Goal: Transaction & Acquisition: Purchase product/service

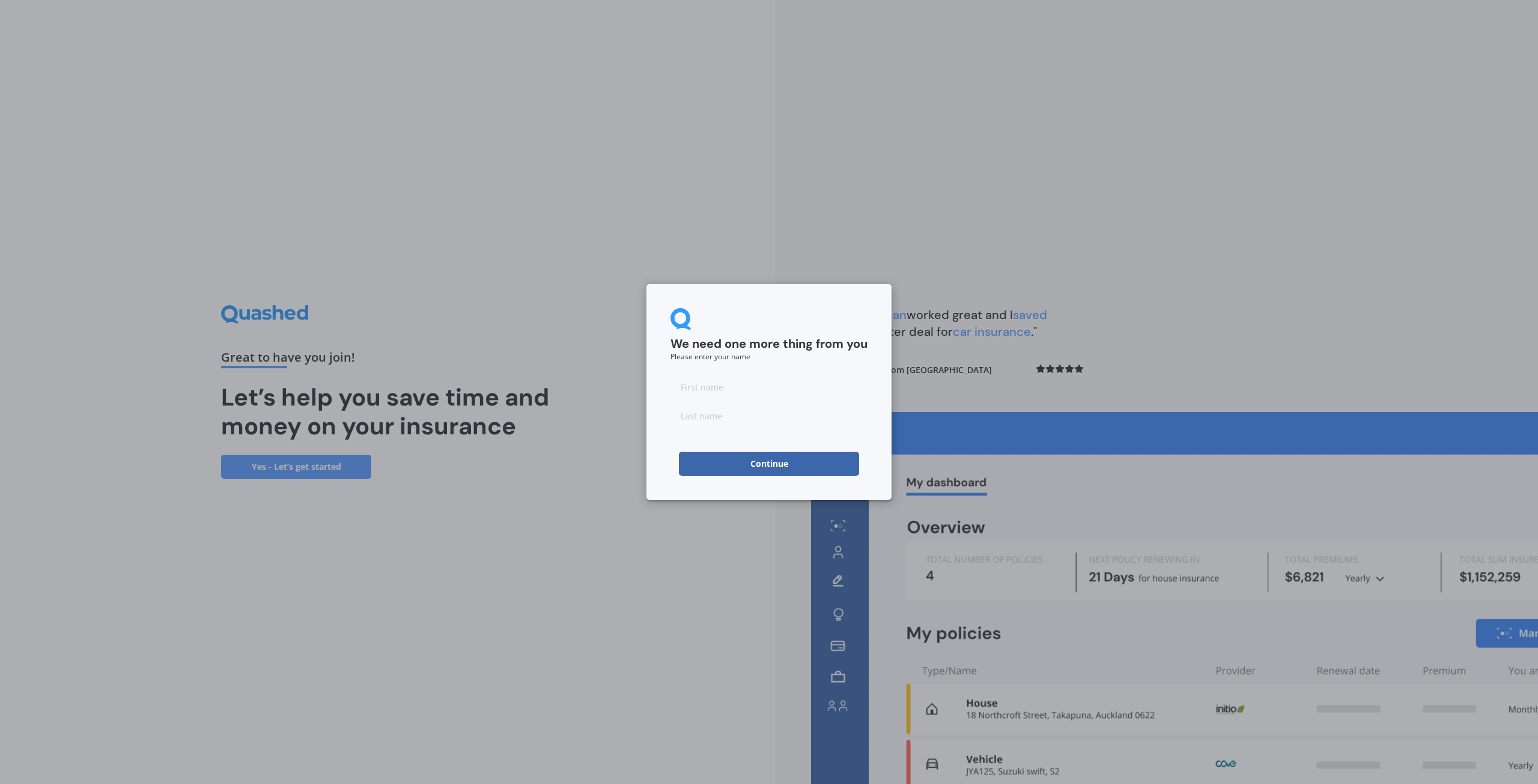
click at [747, 393] on input at bounding box center [769, 387] width 197 height 24
type input "[PERSON_NAME]"
click at [737, 459] on button "Continue" at bounding box center [769, 463] width 180 height 24
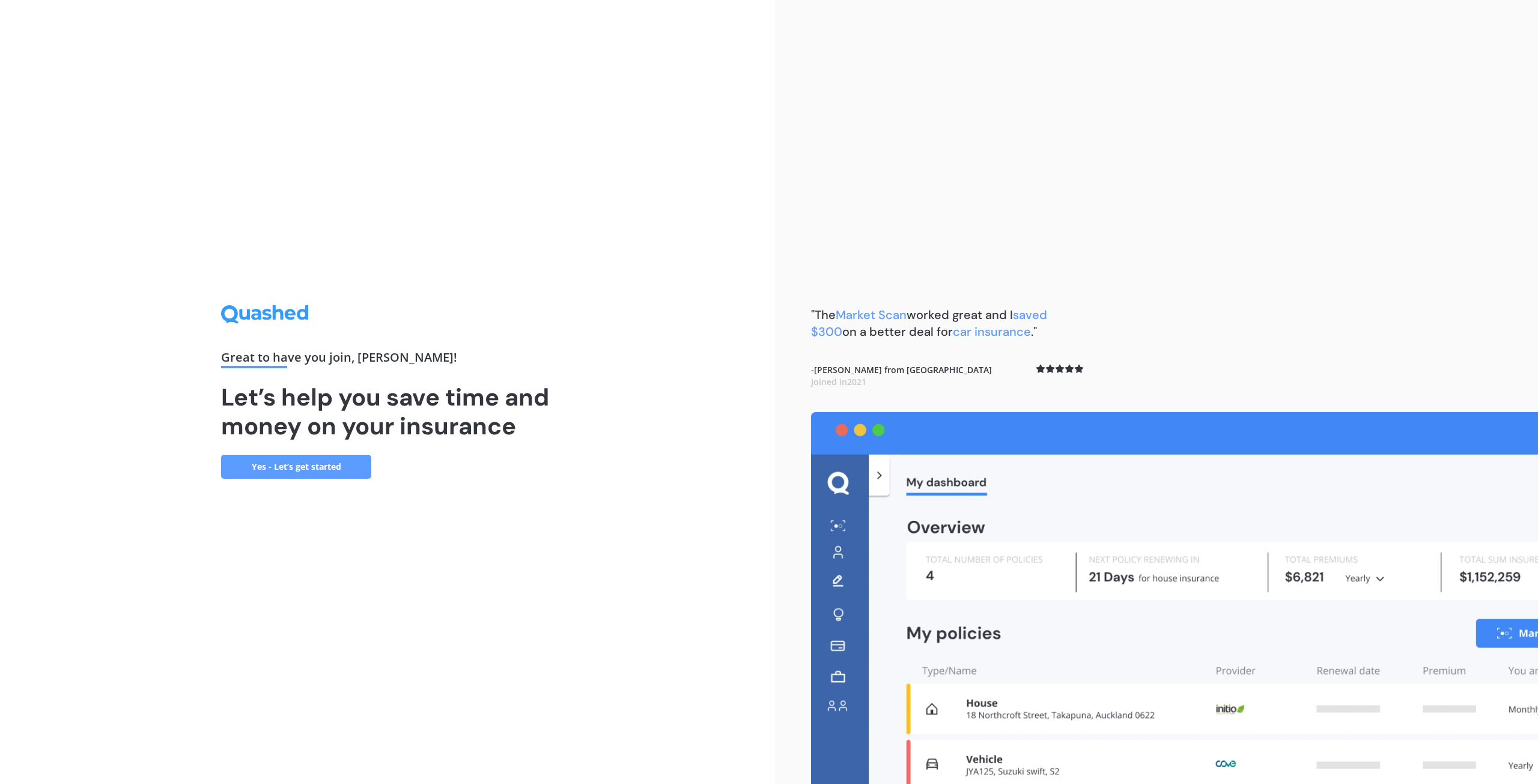
click at [321, 467] on link "Yes - Let’s get started" at bounding box center [296, 466] width 150 height 24
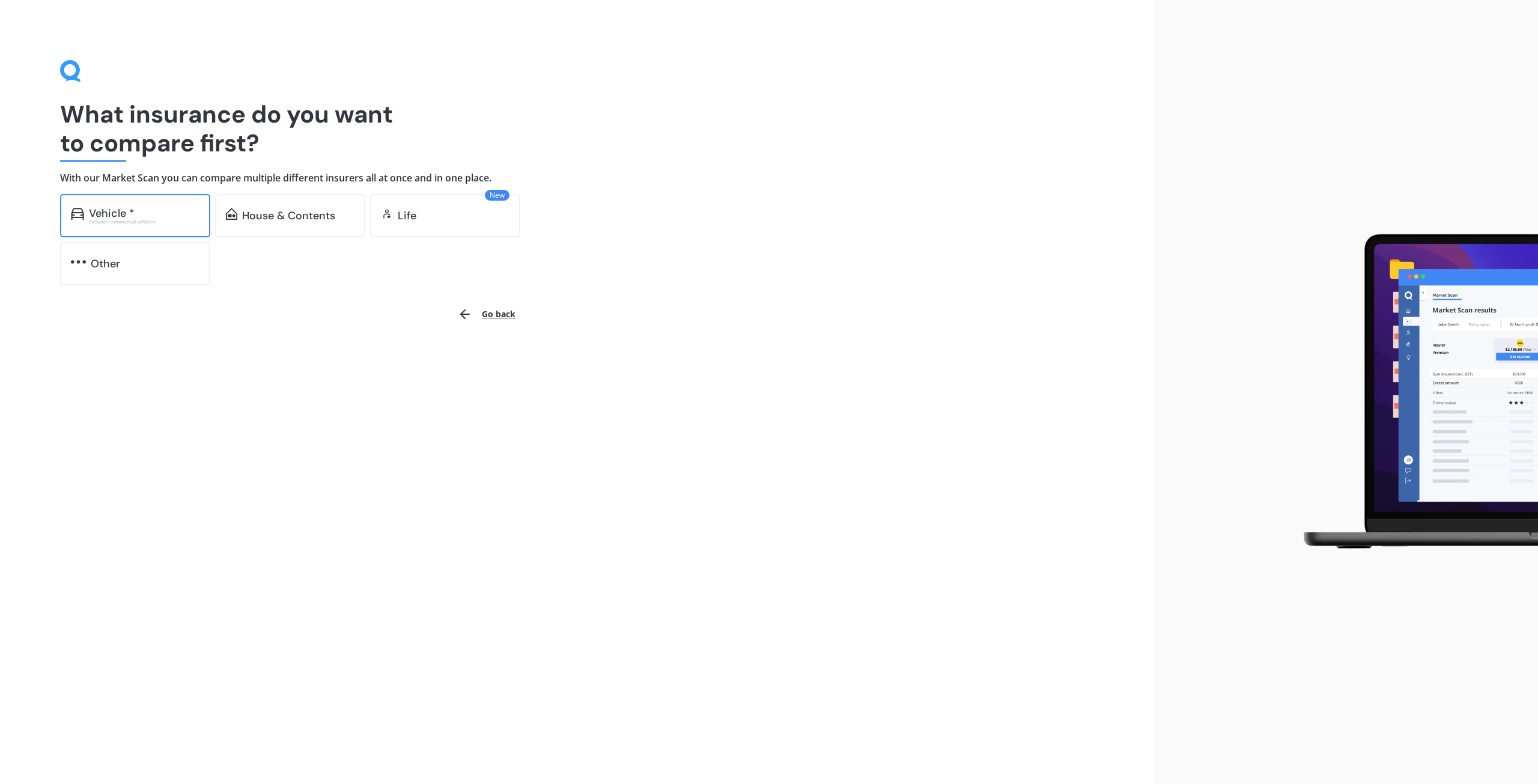
click at [136, 219] on div "Excludes commercial vehicles" at bounding box center [144, 221] width 111 height 5
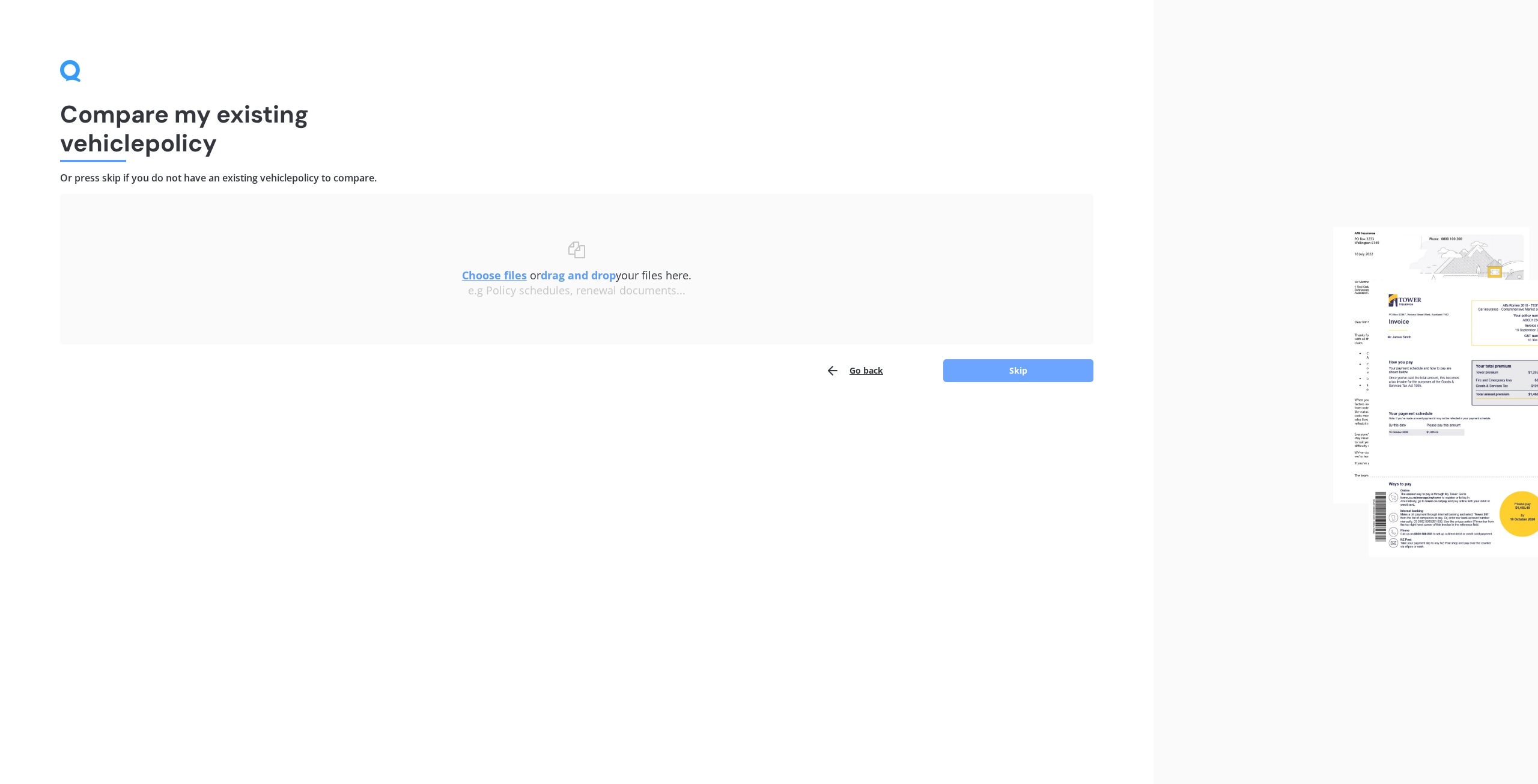
click at [1016, 370] on button "Skip" at bounding box center [1018, 371] width 150 height 23
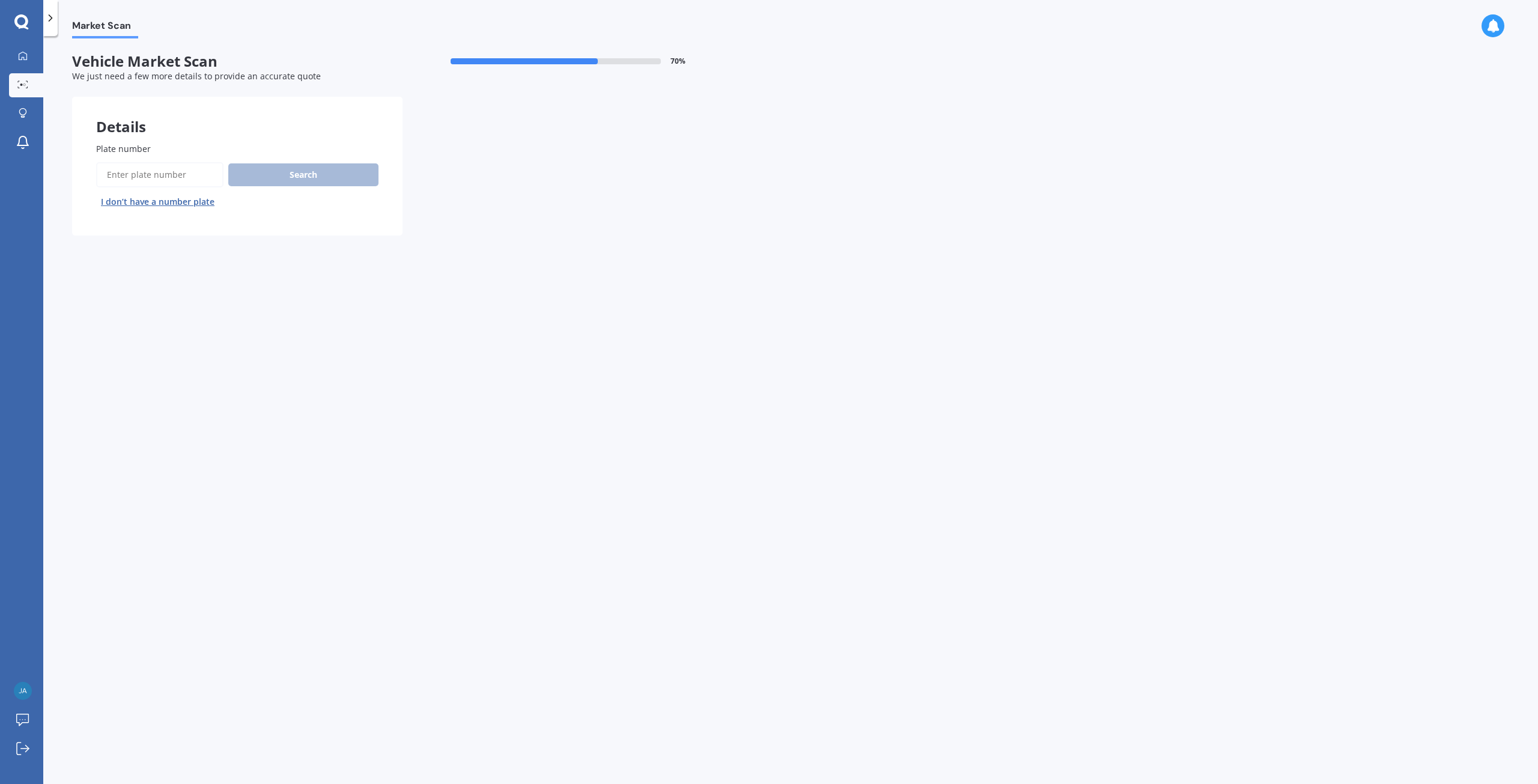
click at [140, 169] on input "Plate number" at bounding box center [159, 174] width 127 height 25
type input "msa496"
click at [333, 180] on button "Search" at bounding box center [304, 175] width 150 height 23
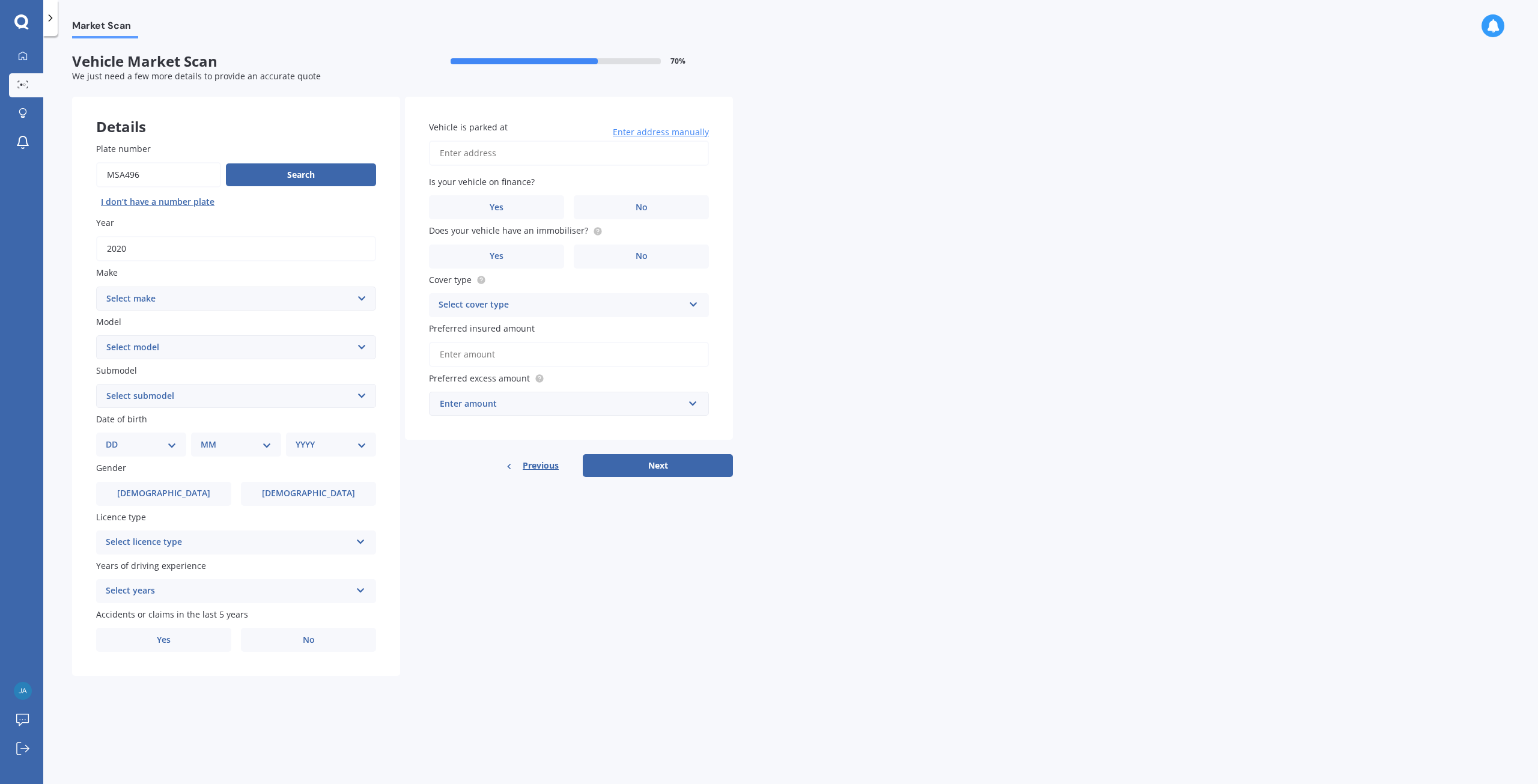
click at [349, 299] on select "Select make AC ALFA ROMEO ASTON [PERSON_NAME] AUDI AUSTIN BEDFORD Bentley BMW B…" at bounding box center [236, 299] width 280 height 24
select select "RANGE ROVER"
click at [96, 287] on select "Select make AC ALFA ROMEO ASTON [PERSON_NAME] AUDI AUSTIN BEDFORD Bentley BMW B…" at bounding box center [236, 299] width 280 height 24
click at [363, 340] on select "Select model DSE Evoque HSE LSE S SE Sport Tdi V8 Velar Vogue" at bounding box center [236, 348] width 280 height 24
select select "SPORT"
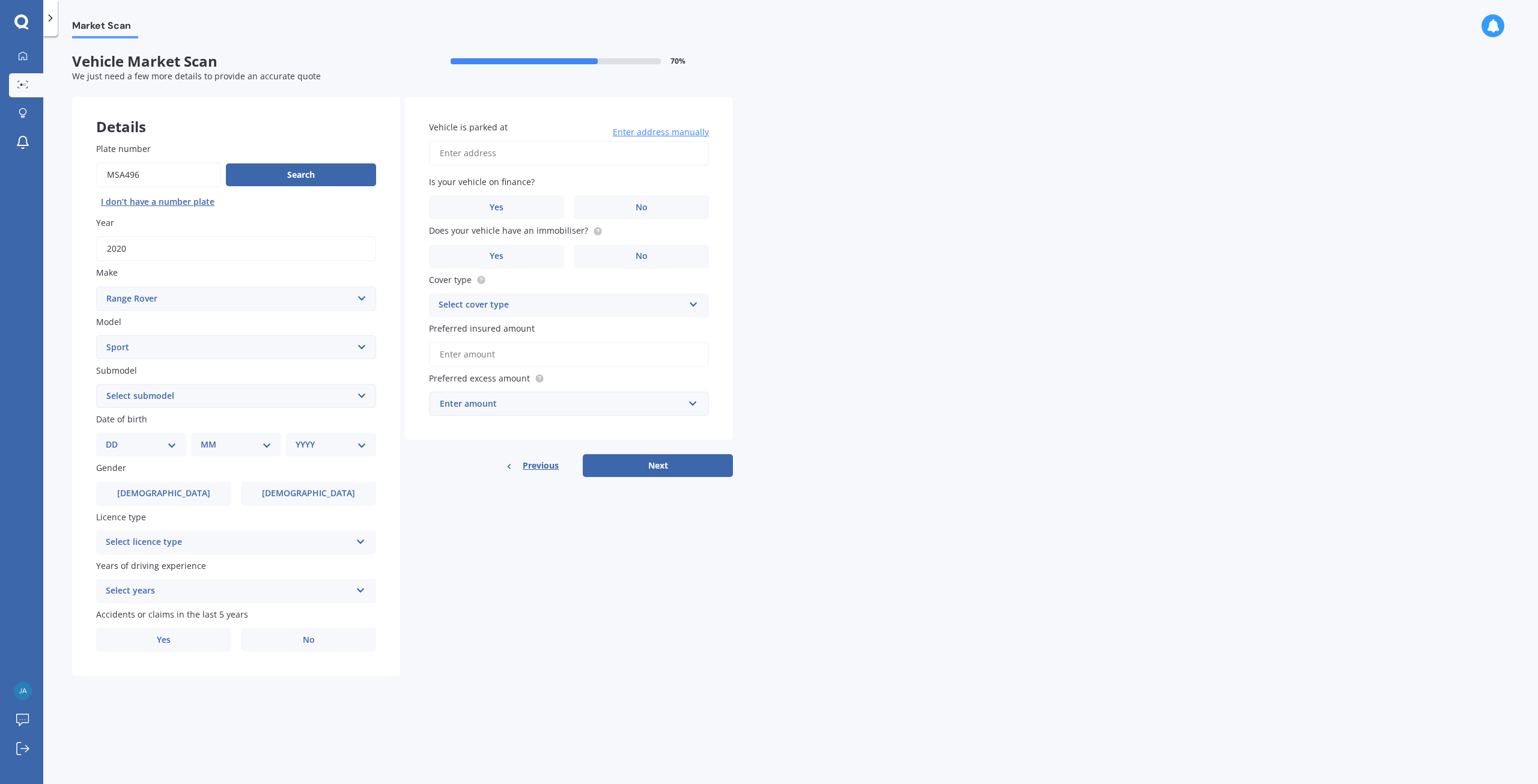
click at [96, 336] on select "Select model DSE Evoque HSE LSE S SE Sport Tdi V8 Velar Vogue" at bounding box center [236, 348] width 280 height 24
click at [365, 396] on select "Select submodel 2.7d 3 4.2 V8 SVR Carbon Edition 5" at bounding box center [236, 395] width 280 height 24
select select "3"
click at [96, 384] on select "Select submodel 2.7d 3 4.2 V8 SVR Carbon Edition 5" at bounding box center [236, 395] width 280 height 24
click at [168, 445] on select "DD 01 02 03 04 05 06 07 08 09 10 11 12 13 14 15 16 17 18 19 20 21 22 23 24 25 2…" at bounding box center [141, 443] width 71 height 13
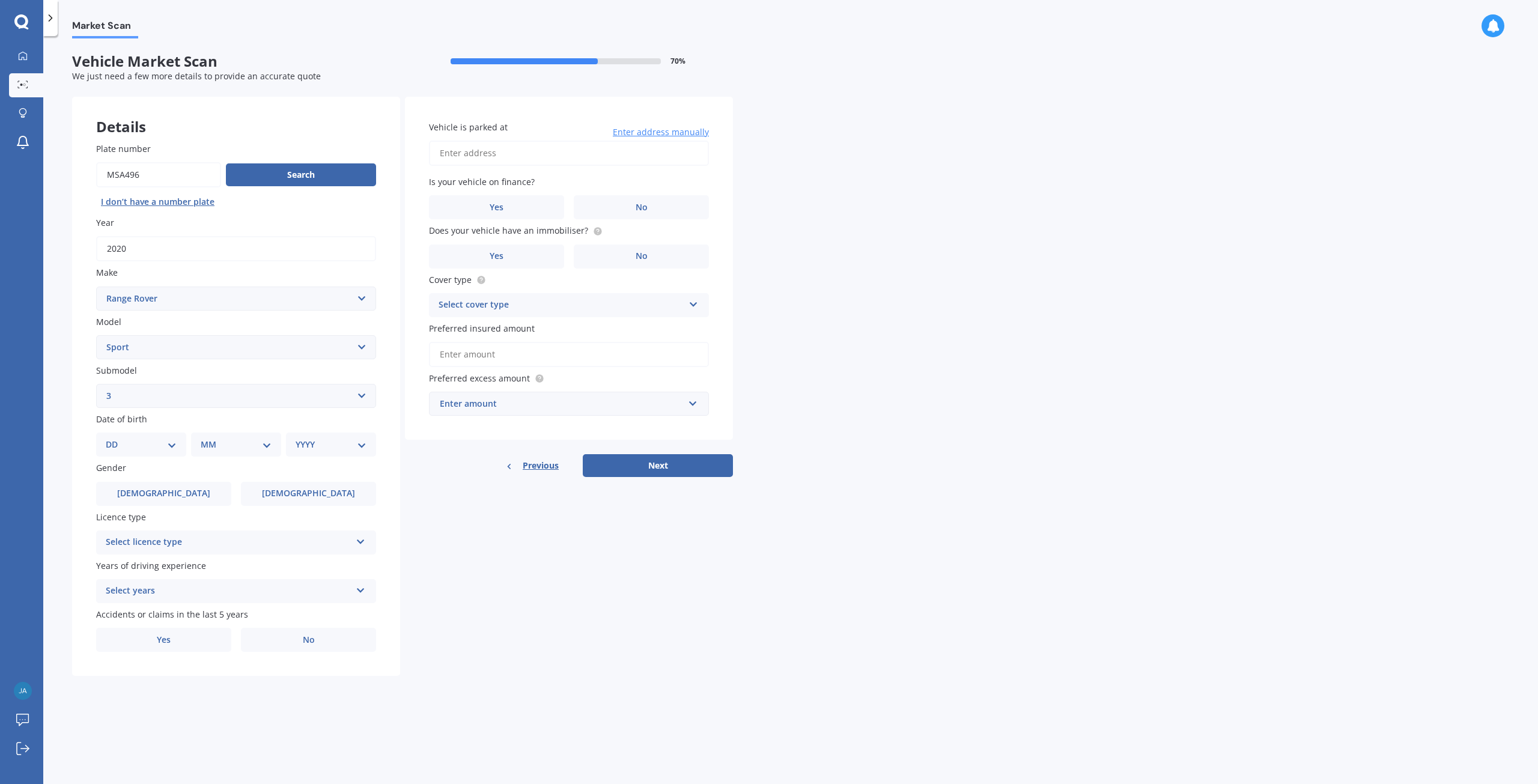
select select "13"
click at [115, 437] on select "DD 01 02 03 04 05 06 07 08 09 10 11 12 13 14 15 16 17 18 19 20 21 22 23 24 25 2…" at bounding box center [141, 443] width 71 height 13
click at [269, 443] on select "MM 01 02 03 04 05 06 07 08 09 10 11 12" at bounding box center [239, 443] width 66 height 13
select select "01"
click at [206, 437] on select "MM 01 02 03 04 05 06 07 08 09 10 11 12" at bounding box center [239, 443] width 66 height 13
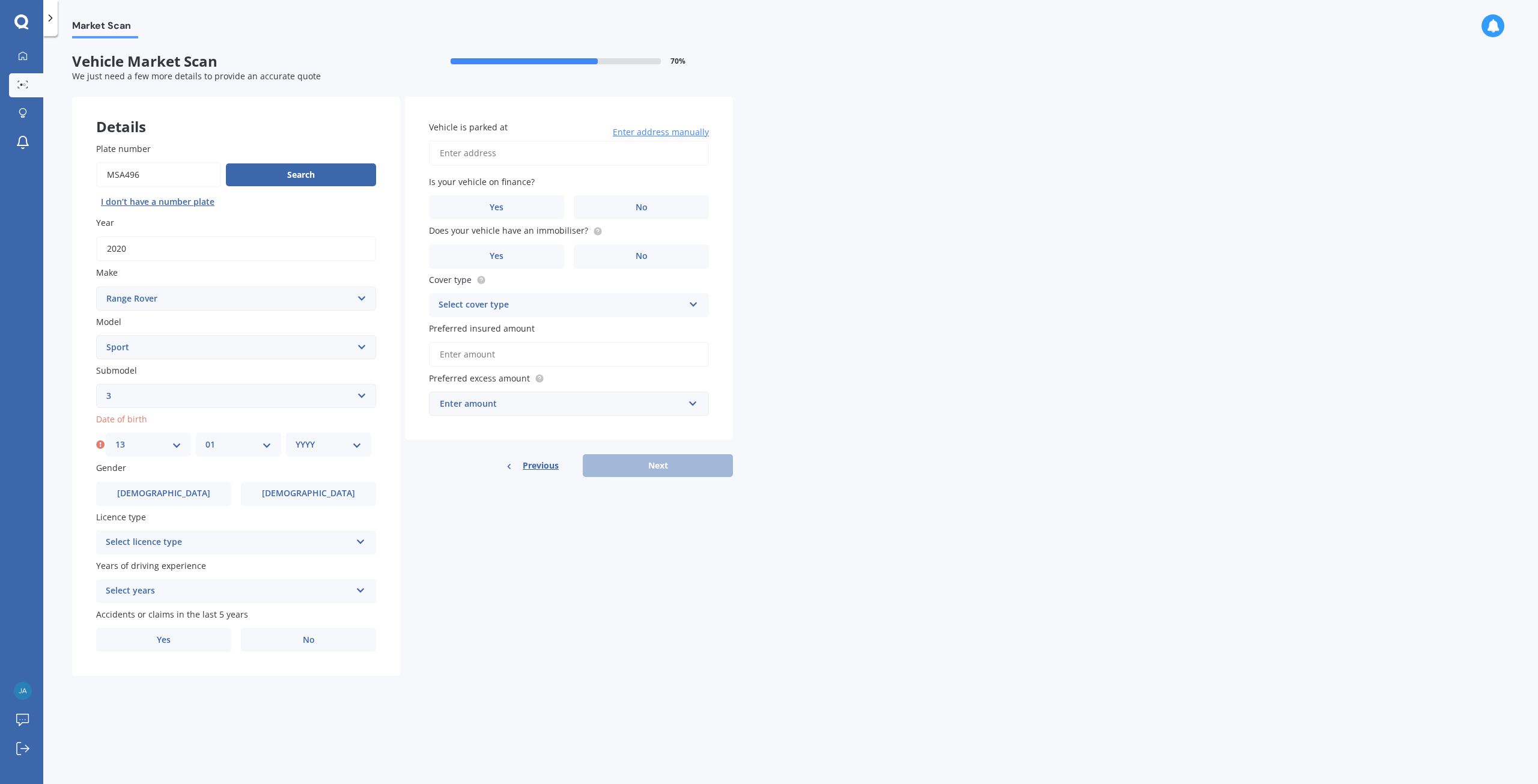
click at [355, 442] on select "YYYY 2025 2024 2023 2022 2021 2020 2019 2018 2017 2016 2015 2014 2013 2012 2011…" at bounding box center [329, 443] width 66 height 13
click at [360, 439] on select "YYYY 2025 2024 2023 2022 2021 2020 2019 2018 2017 2016 2015 2014 2013 2012 2011…" at bounding box center [329, 443] width 66 height 13
select select "1981"
click at [296, 437] on select "YYYY 2025 2024 2023 2022 2021 2020 2019 2018 2017 2016 2015 2014 2013 2012 2011…" at bounding box center [329, 443] width 66 height 13
click at [305, 496] on span "[DEMOGRAPHIC_DATA]" at bounding box center [309, 493] width 96 height 10
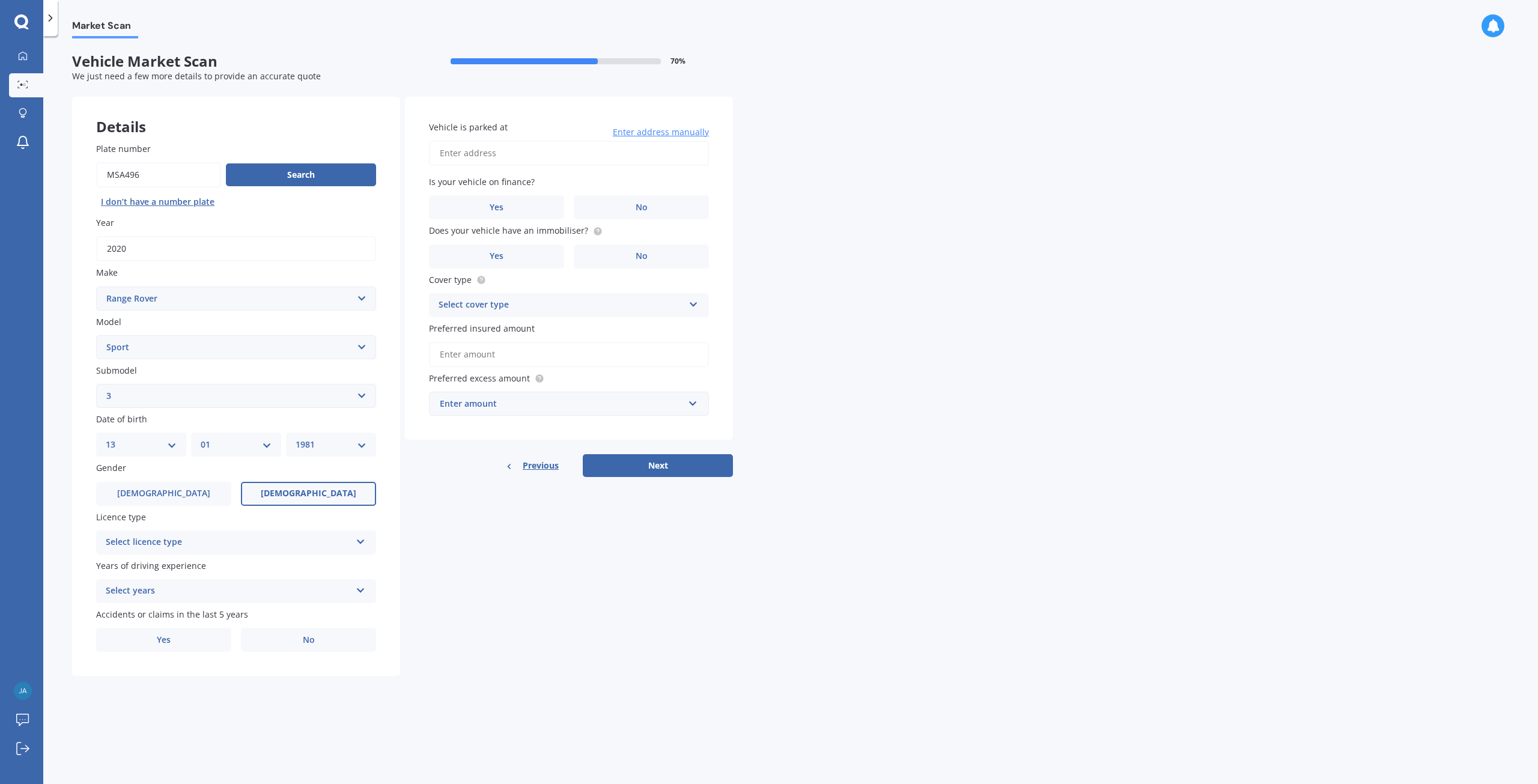
click at [0, 0] on input "[DEMOGRAPHIC_DATA]" at bounding box center [0, 0] width 0 height 0
click at [218, 542] on div "Select licence type" at bounding box center [228, 542] width 245 height 14
click at [149, 567] on div "NZ Full" at bounding box center [236, 566] width 279 height 22
click at [360, 589] on icon at bounding box center [361, 587] width 10 height 8
click at [159, 614] on span "5 or more years" at bounding box center [138, 613] width 65 height 11
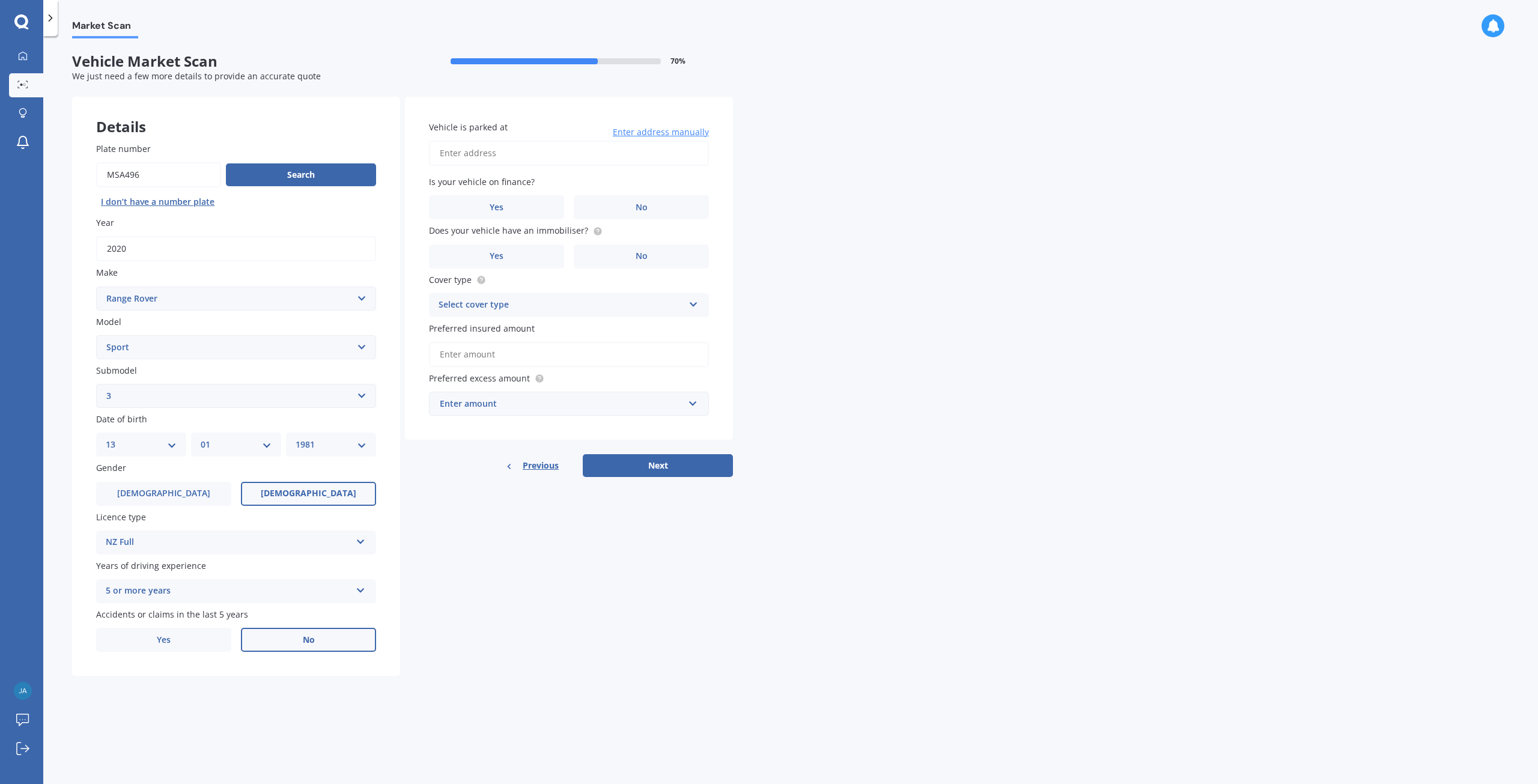
click at [330, 636] on label "No" at bounding box center [308, 639] width 135 height 24
click at [0, 0] on input "No" at bounding box center [0, 0] width 0 height 0
click at [474, 146] on input "Vehicle is parked at" at bounding box center [569, 153] width 280 height 25
type input "[STREET_ADDRESS]"
click at [637, 209] on span "No" at bounding box center [642, 208] width 12 height 10
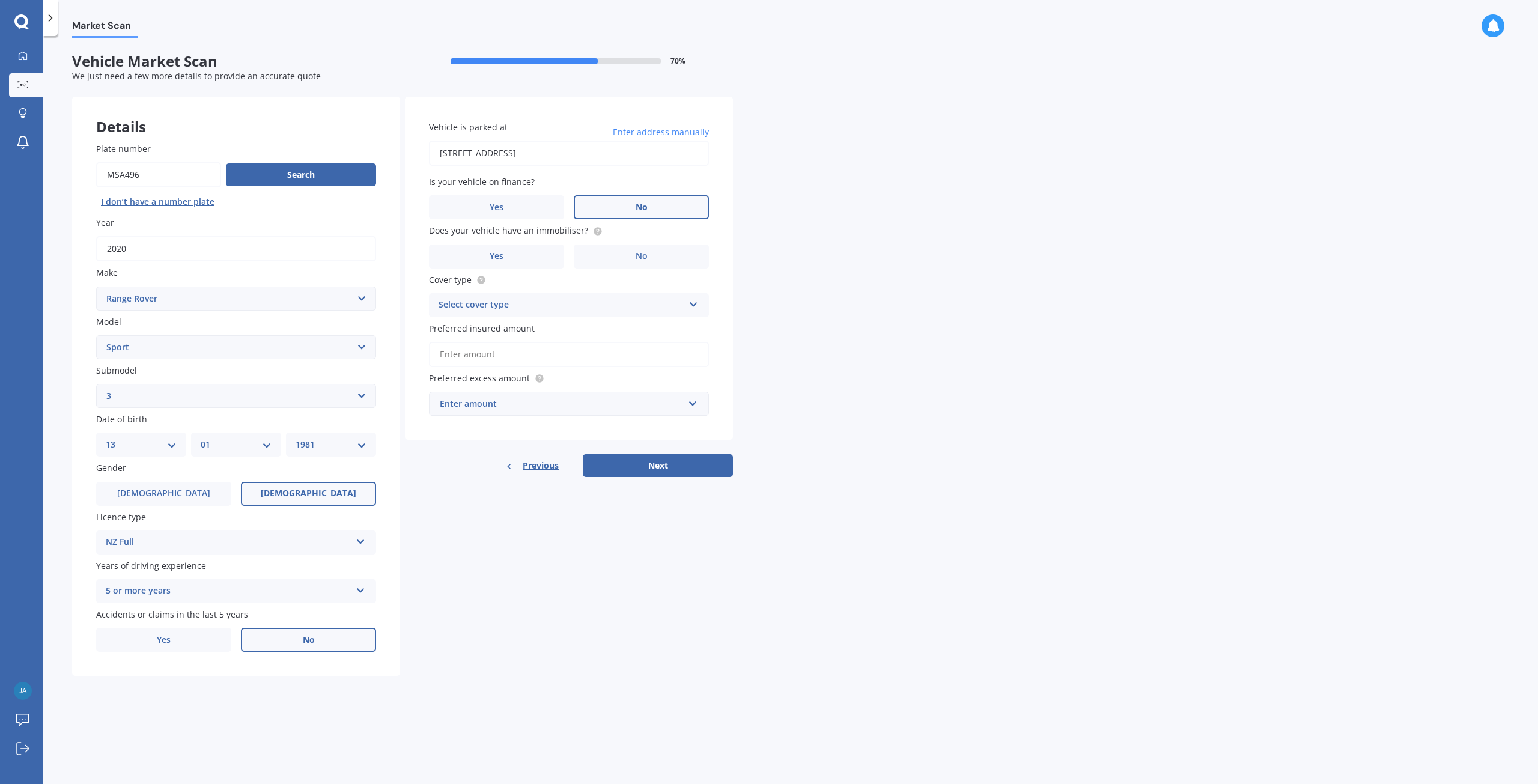
click at [0, 0] on input "No" at bounding box center [0, 0] width 0 height 0
click at [532, 261] on label "Yes" at bounding box center [496, 257] width 135 height 24
click at [0, 0] on input "Yes" at bounding box center [0, 0] width 0 height 0
click at [694, 305] on icon at bounding box center [694, 302] width 10 height 8
click at [515, 324] on div "Comprehensive" at bounding box center [569, 329] width 279 height 22
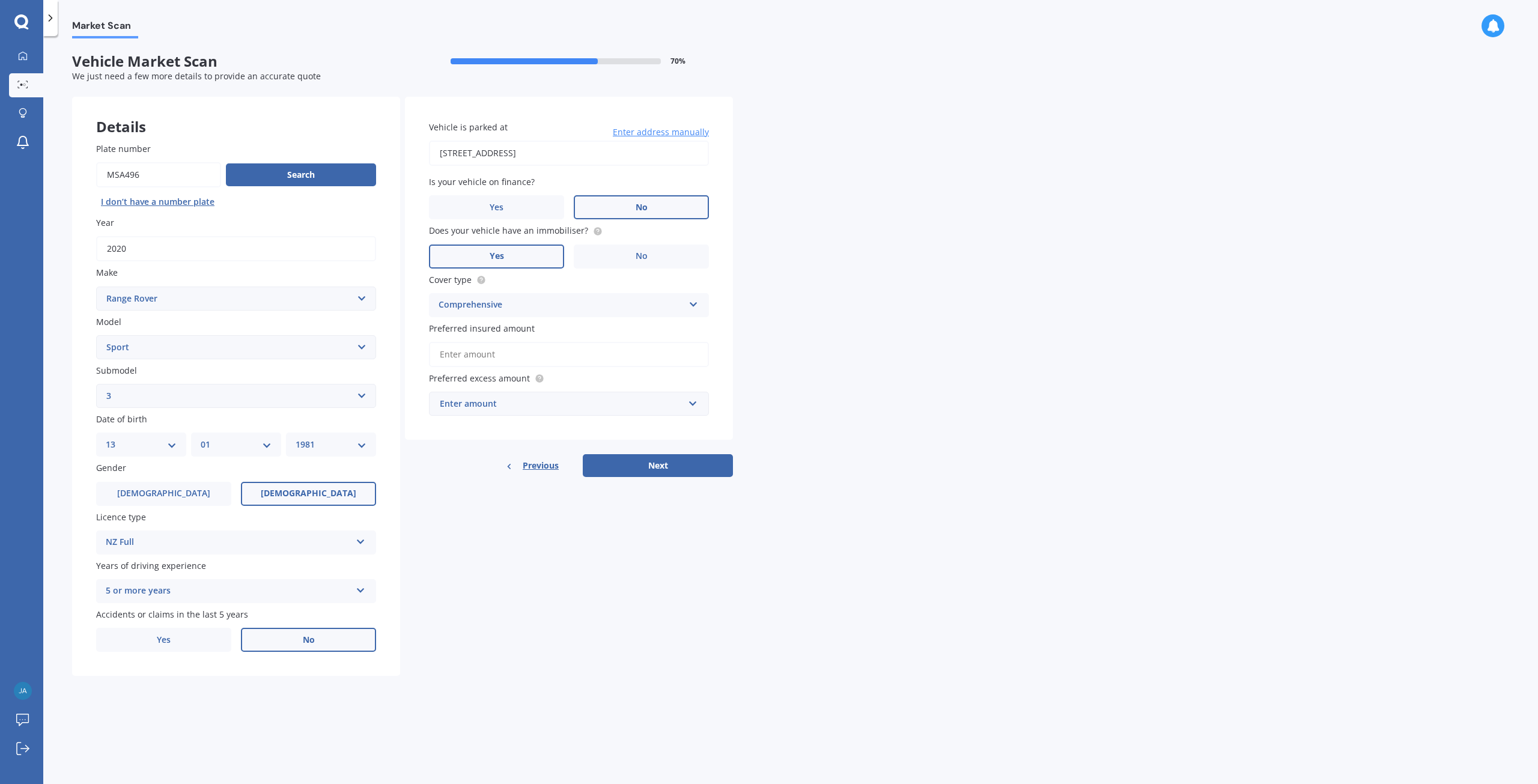
click at [488, 355] on input "Preferred insured amount" at bounding box center [569, 354] width 280 height 25
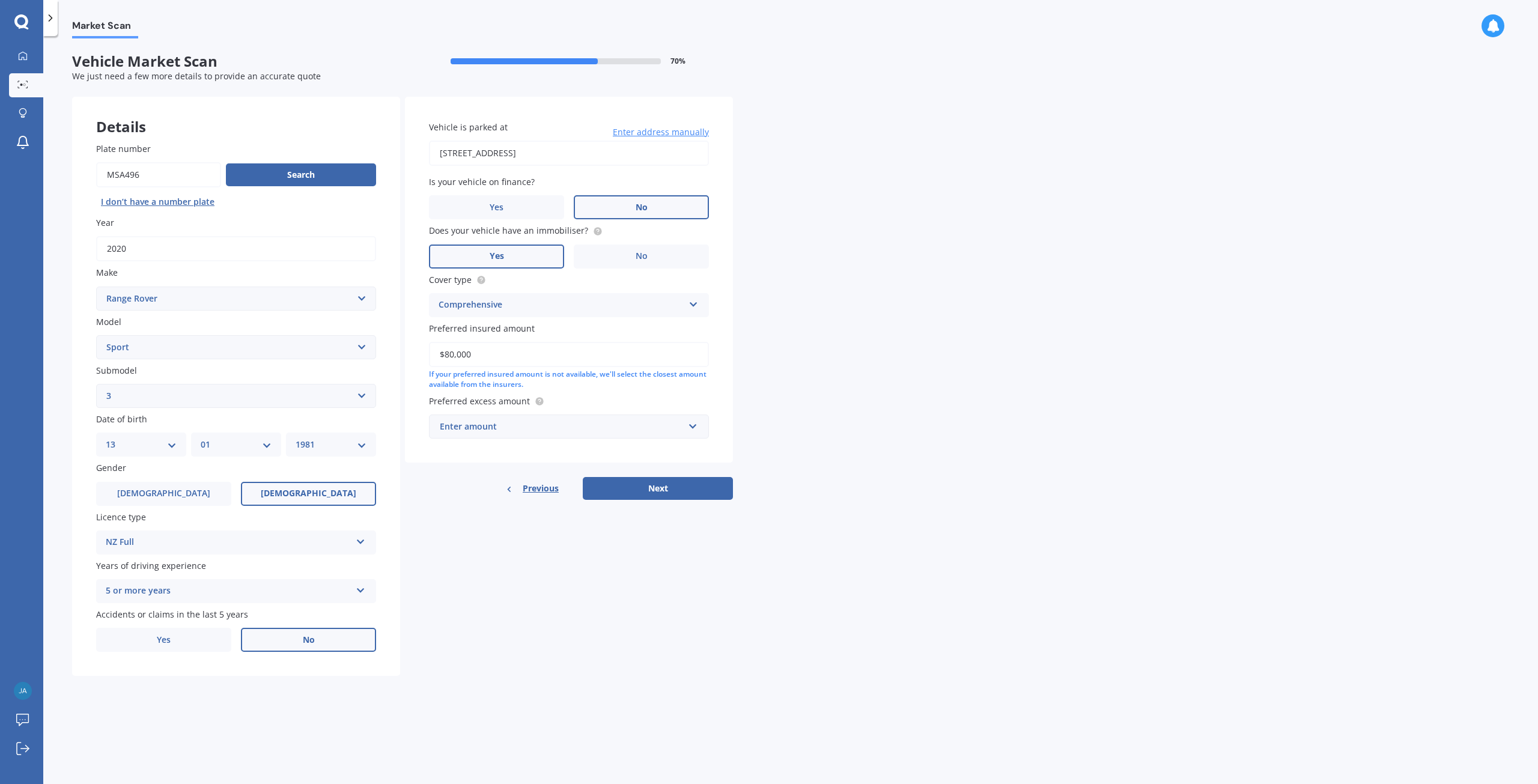
type input "$80,000"
click at [694, 429] on input "text" at bounding box center [565, 426] width 269 height 23
click at [695, 428] on input "text" at bounding box center [565, 426] width 269 height 23
click at [500, 498] on div "$500" at bounding box center [569, 493] width 279 height 22
click at [643, 502] on button "Next" at bounding box center [658, 501] width 150 height 23
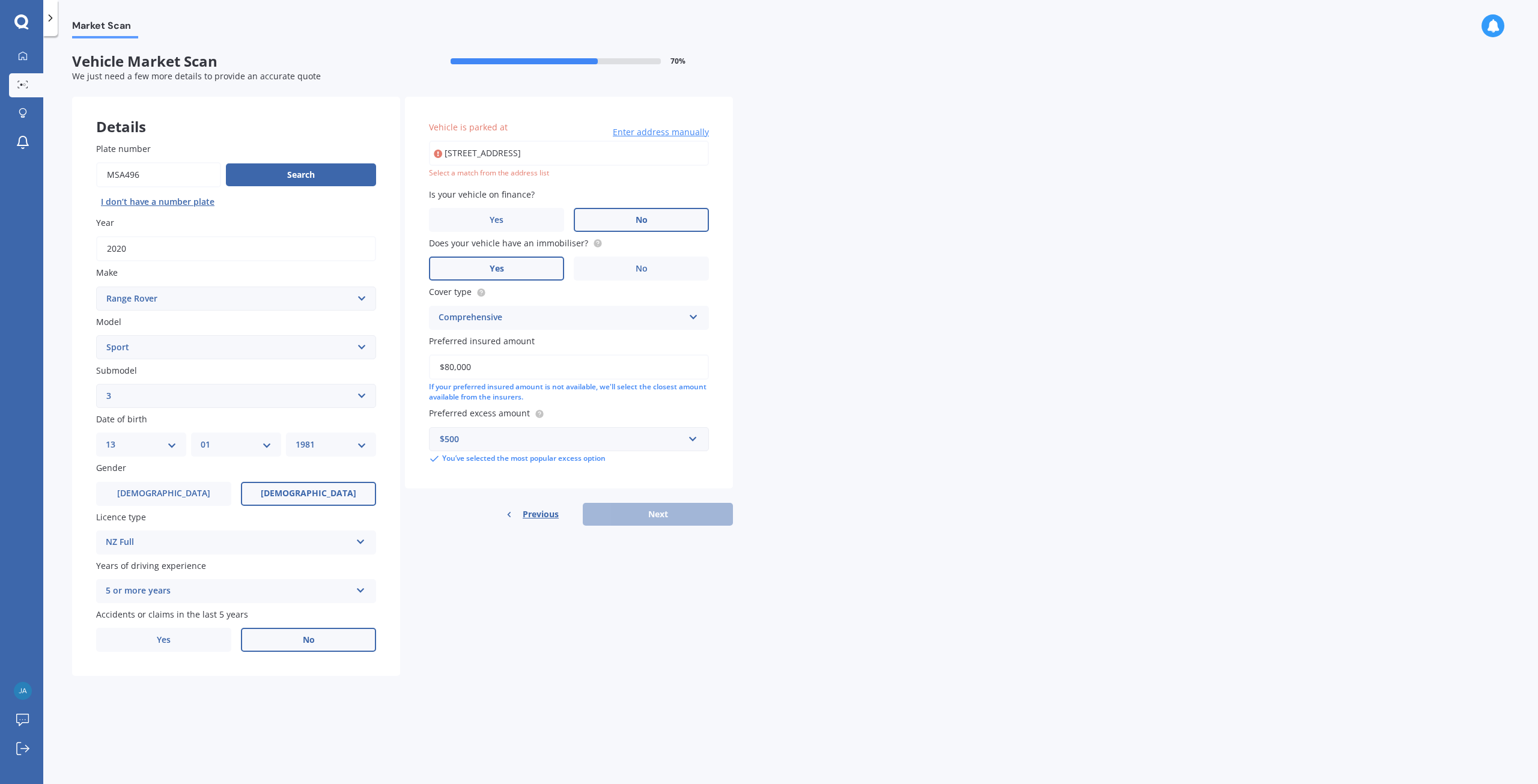
click at [551, 158] on input "[STREET_ADDRESS]" at bounding box center [569, 153] width 280 height 25
click at [566, 152] on input "[STREET_ADDRESS]" at bounding box center [569, 153] width 280 height 25
drag, startPoint x: 590, startPoint y: 150, endPoint x: 596, endPoint y: 152, distance: 6.3
click at [592, 152] on input "[STREET_ADDRESS]" at bounding box center [569, 153] width 280 height 25
click at [560, 153] on input "[STREET_ADDRESS]" at bounding box center [569, 153] width 280 height 25
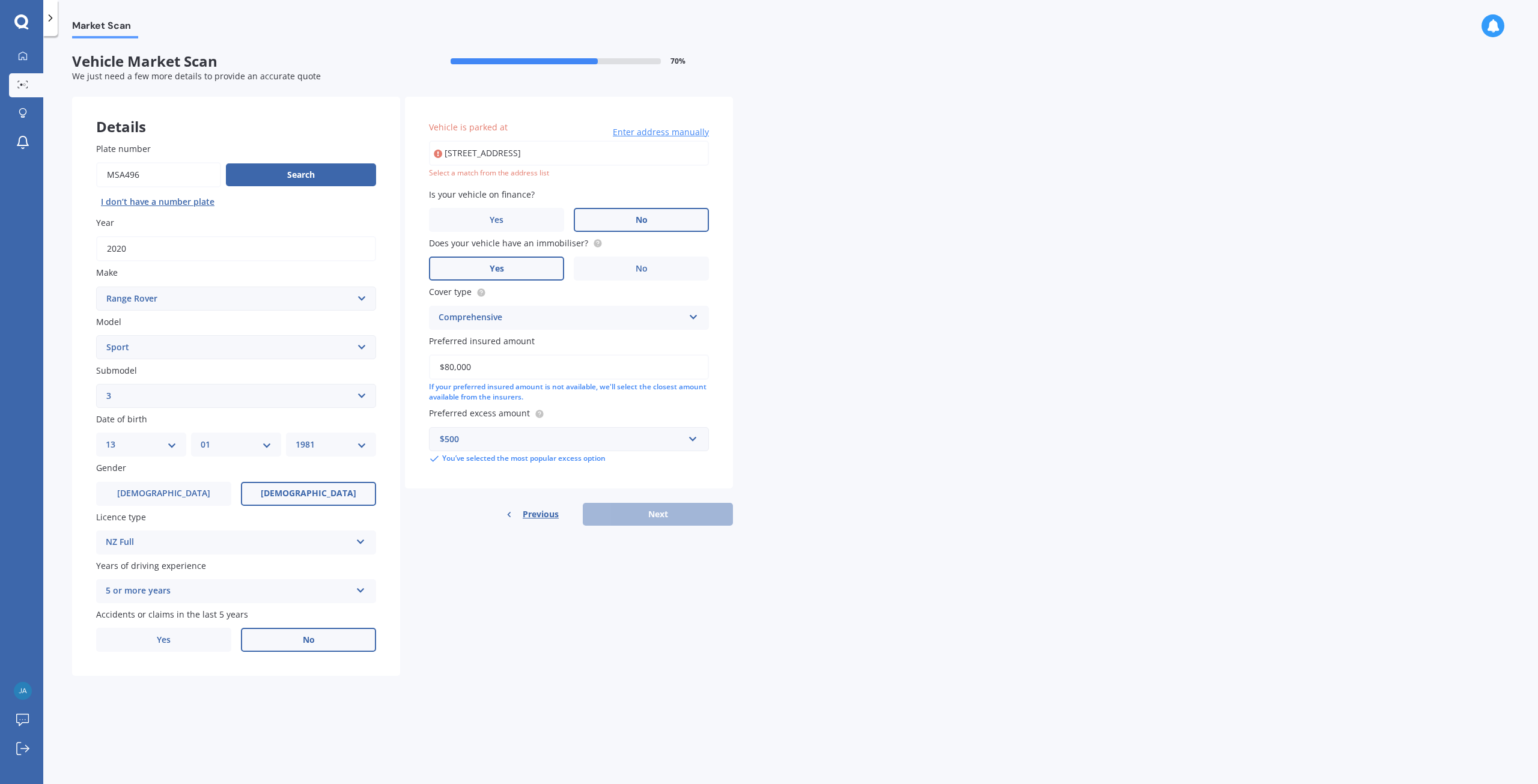
click at [562, 153] on input "[STREET_ADDRESS]" at bounding box center [569, 153] width 280 height 25
click at [563, 153] on input "[STREET_ADDRESS]" at bounding box center [569, 153] width 280 height 25
click at [594, 311] on div "Comprehensive" at bounding box center [561, 318] width 245 height 14
click at [577, 156] on input "[STREET_ADDRESS]" at bounding box center [569, 153] width 280 height 25
type input "[STREET_ADDRESS]"
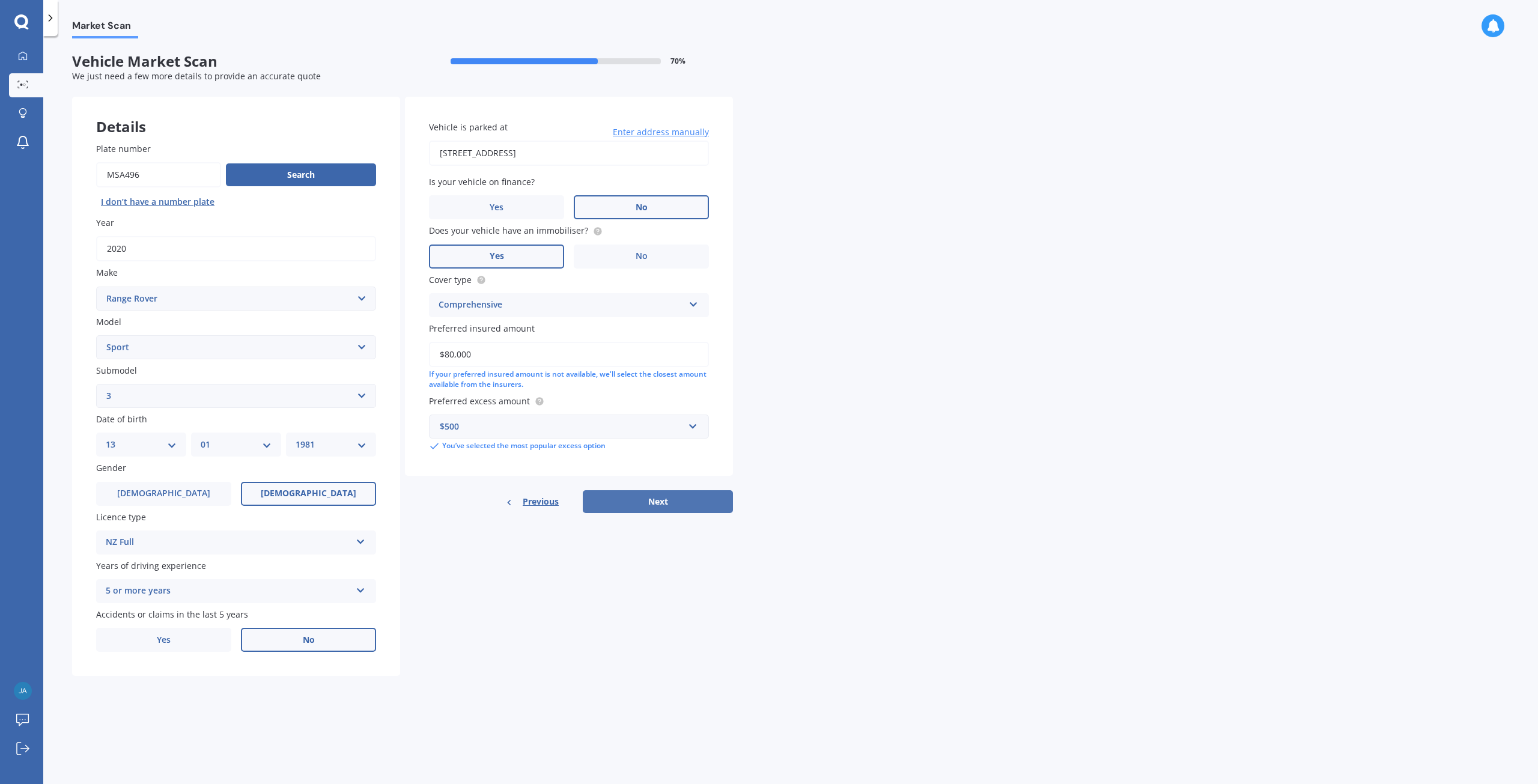
click at [675, 496] on button "Next" at bounding box center [658, 501] width 150 height 23
select select "13"
select select "01"
select select "1981"
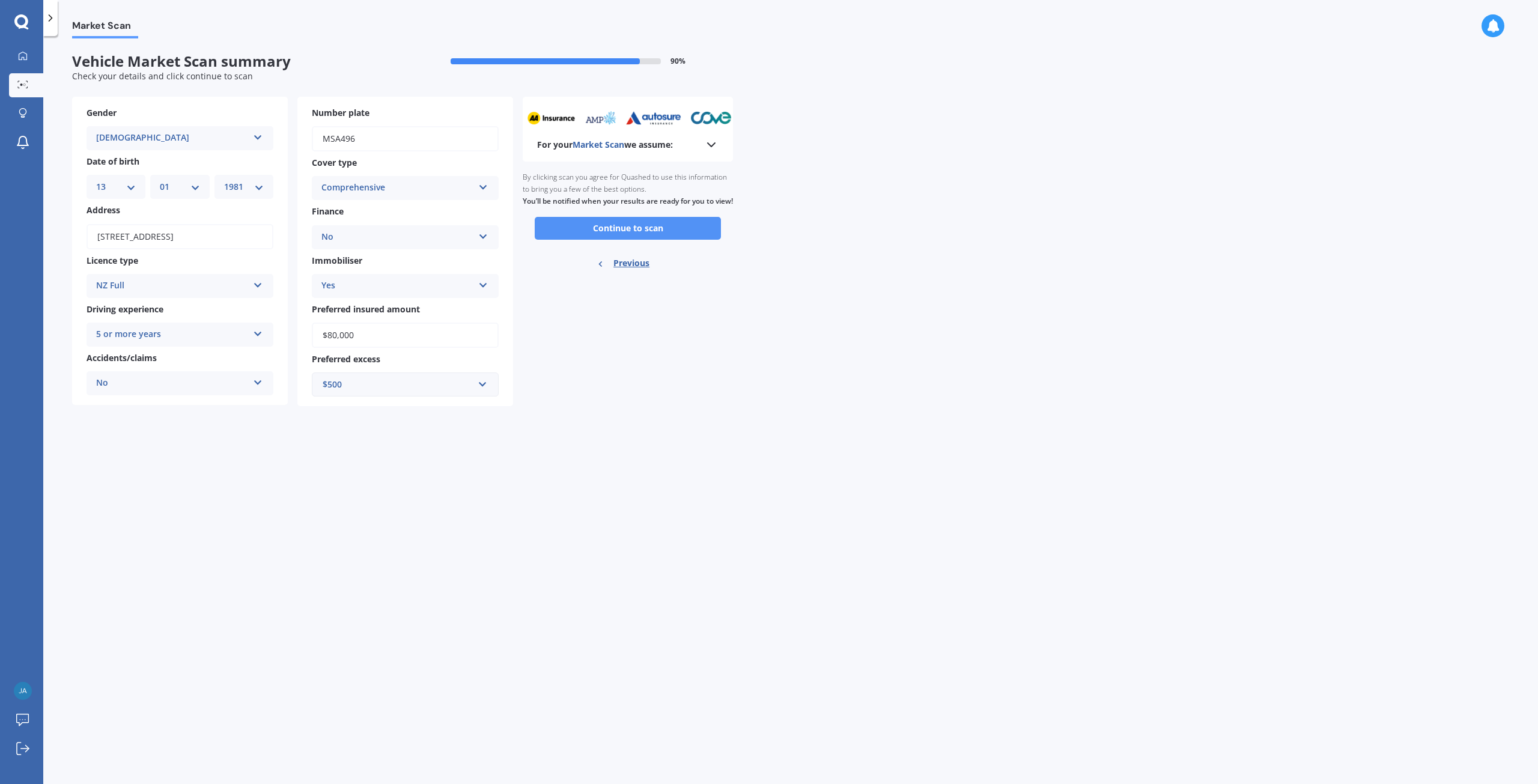
click at [618, 237] on button "Continue to scan" at bounding box center [628, 228] width 186 height 23
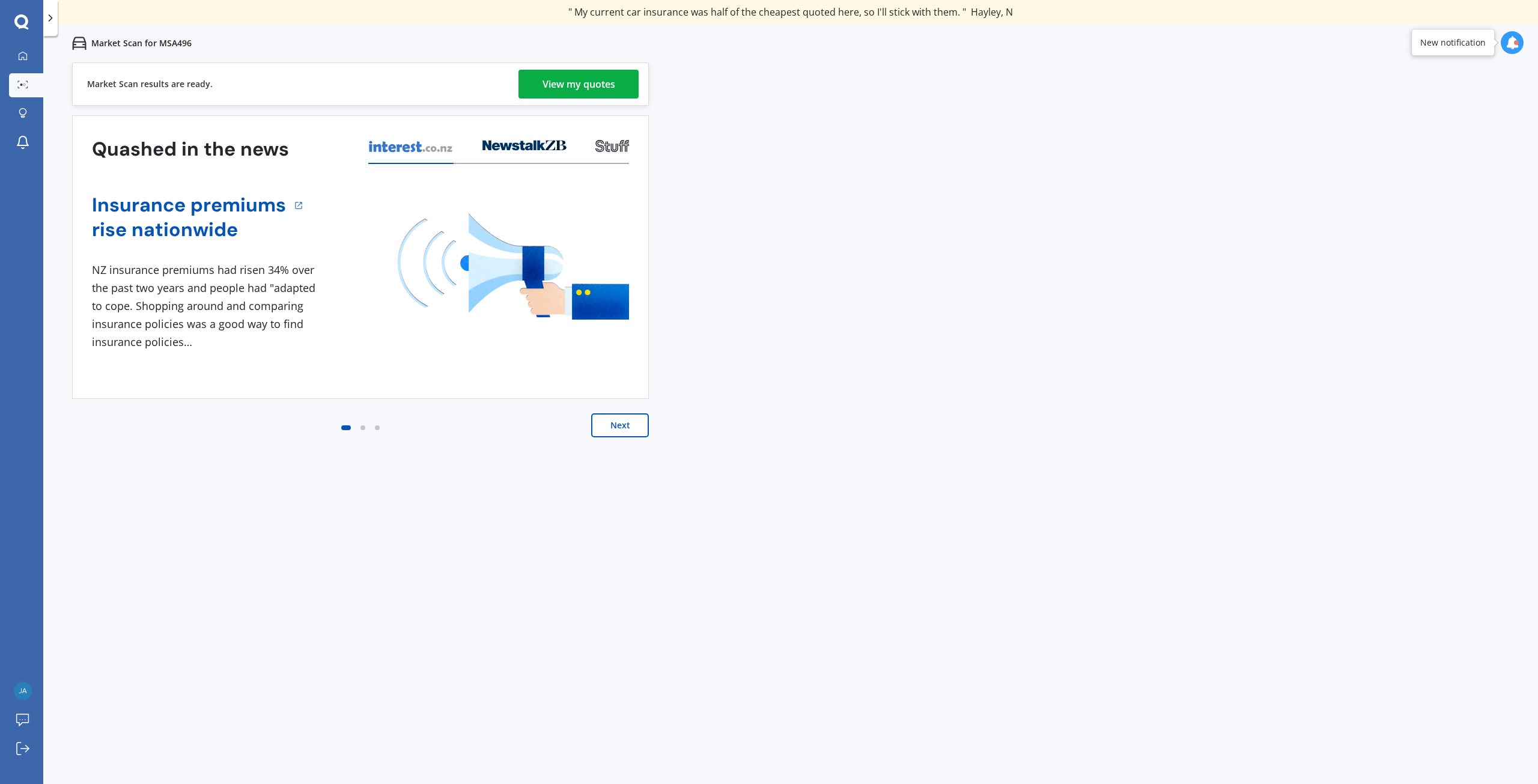
click at [580, 87] on div "View my quotes" at bounding box center [579, 84] width 73 height 29
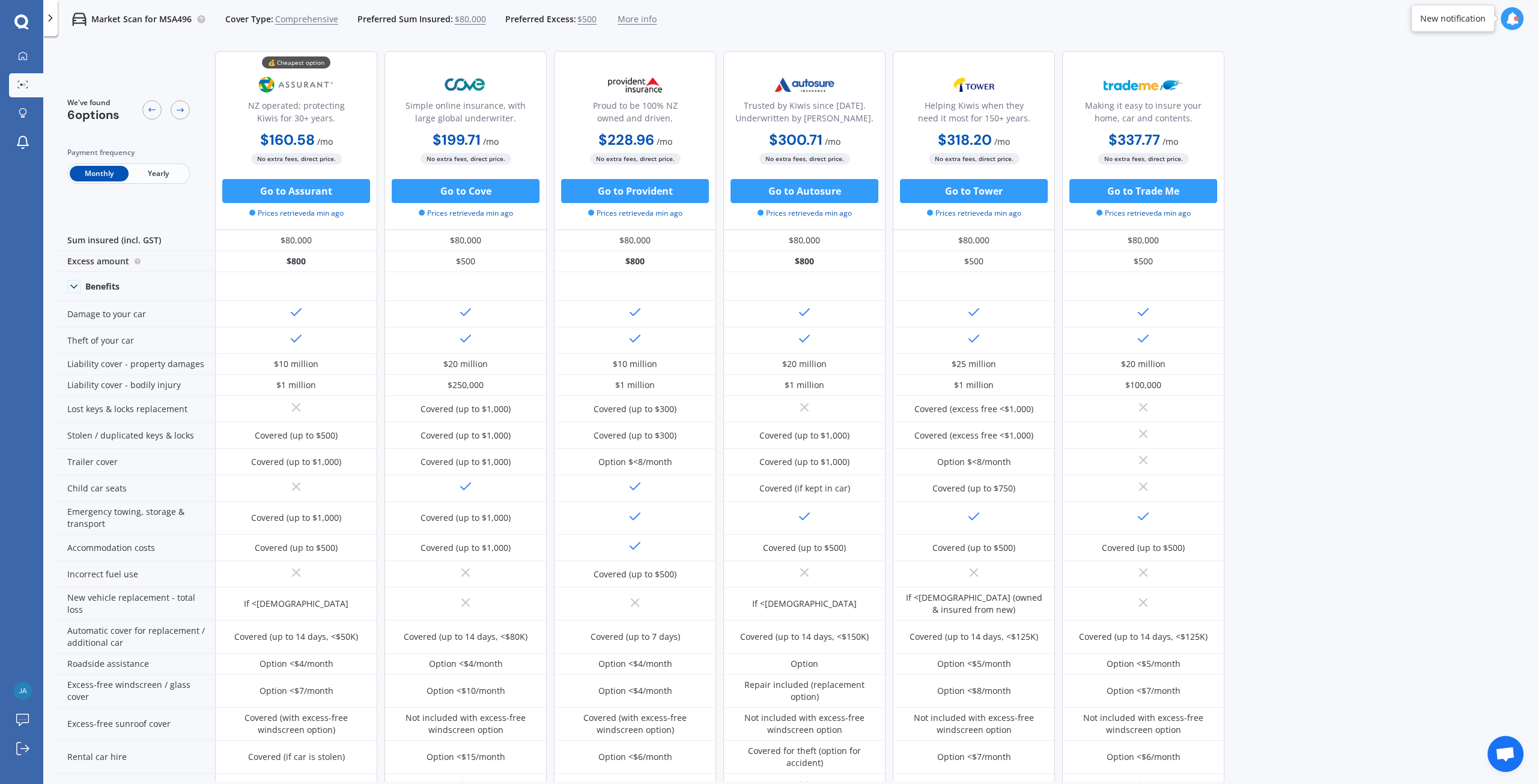
click at [162, 176] on span "Yearly" at bounding box center [158, 174] width 59 height 16
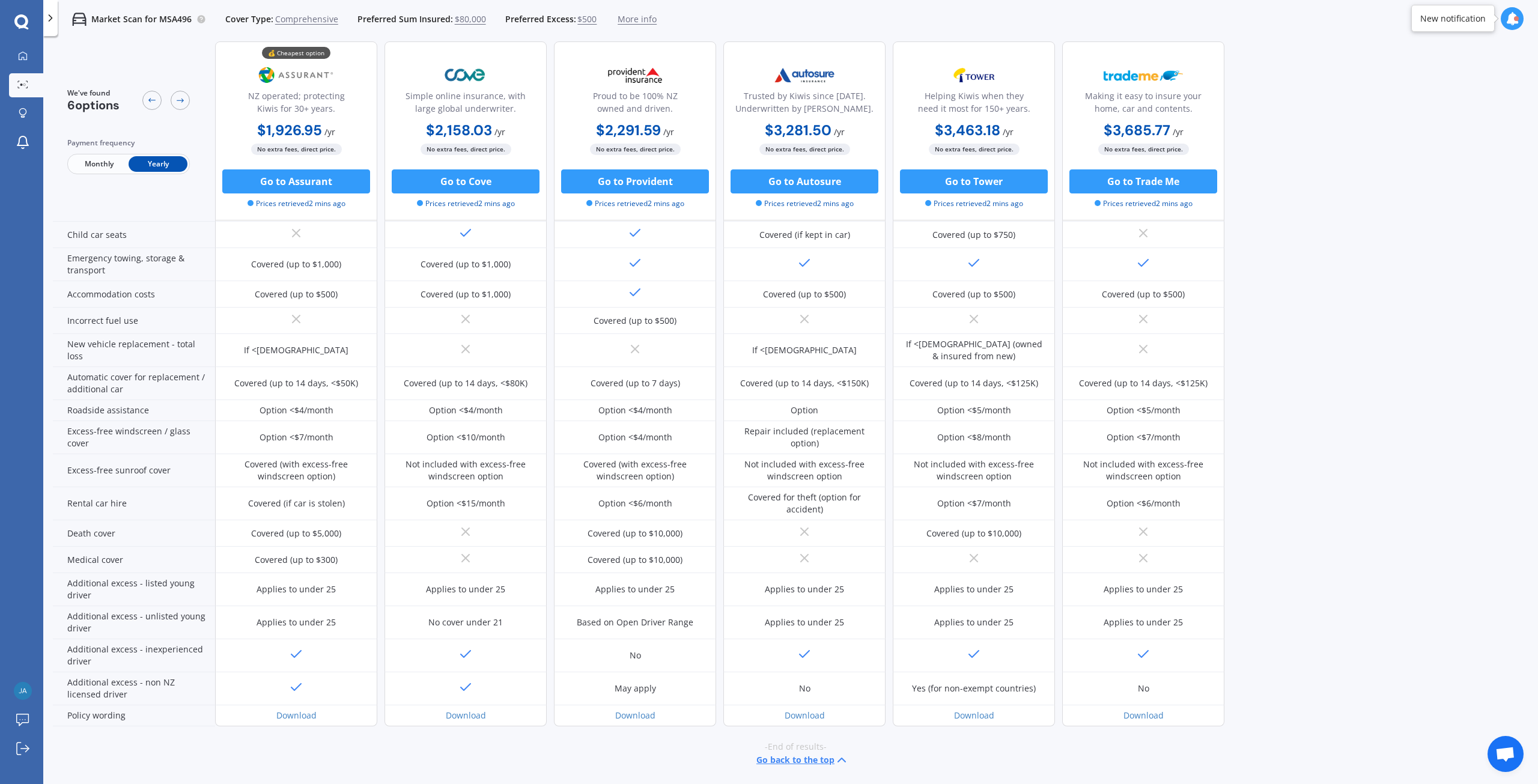
scroll to position [13, 0]
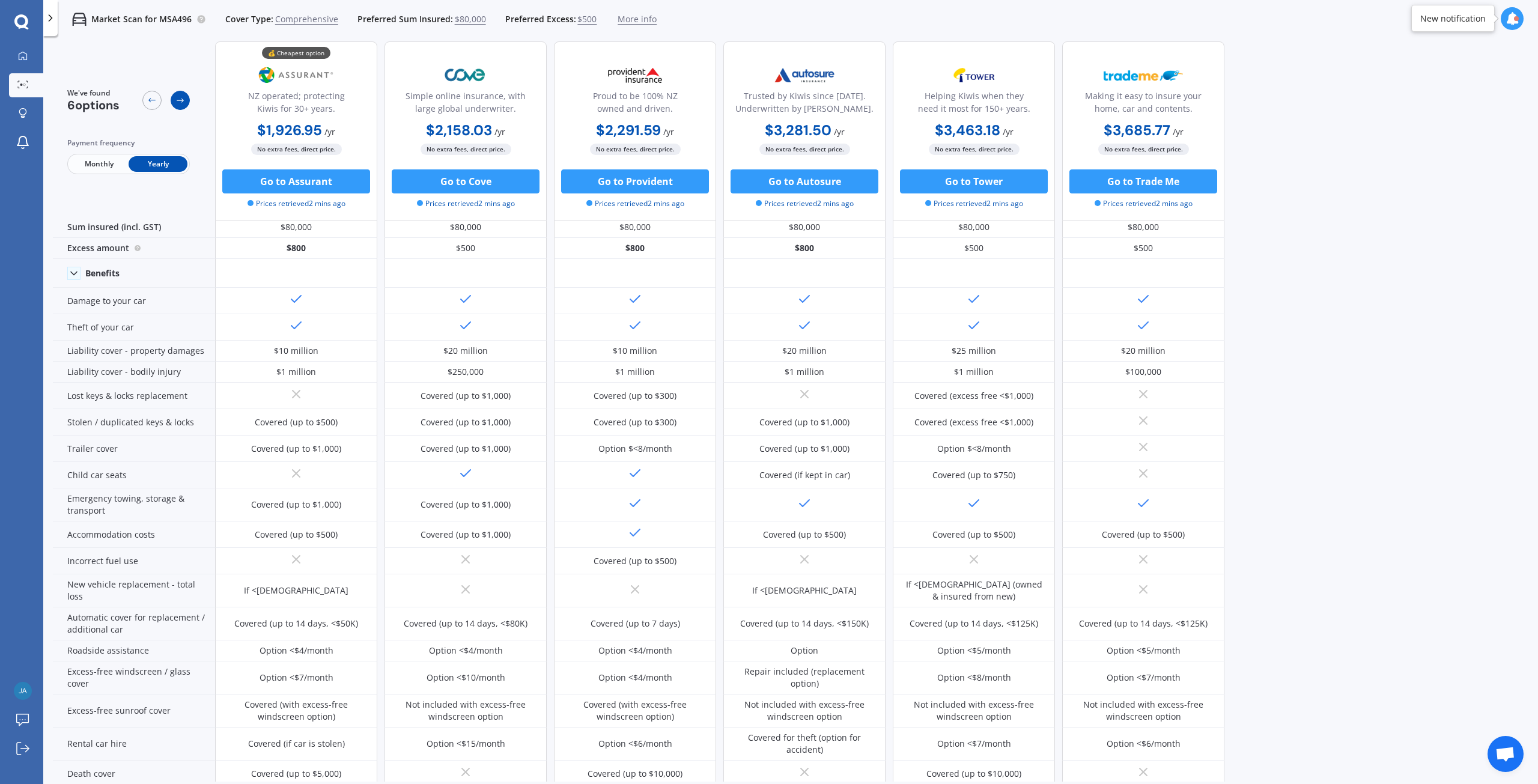
click at [181, 101] on icon at bounding box center [181, 101] width 10 height 10
click at [581, 19] on span "$500" at bounding box center [587, 19] width 19 height 12
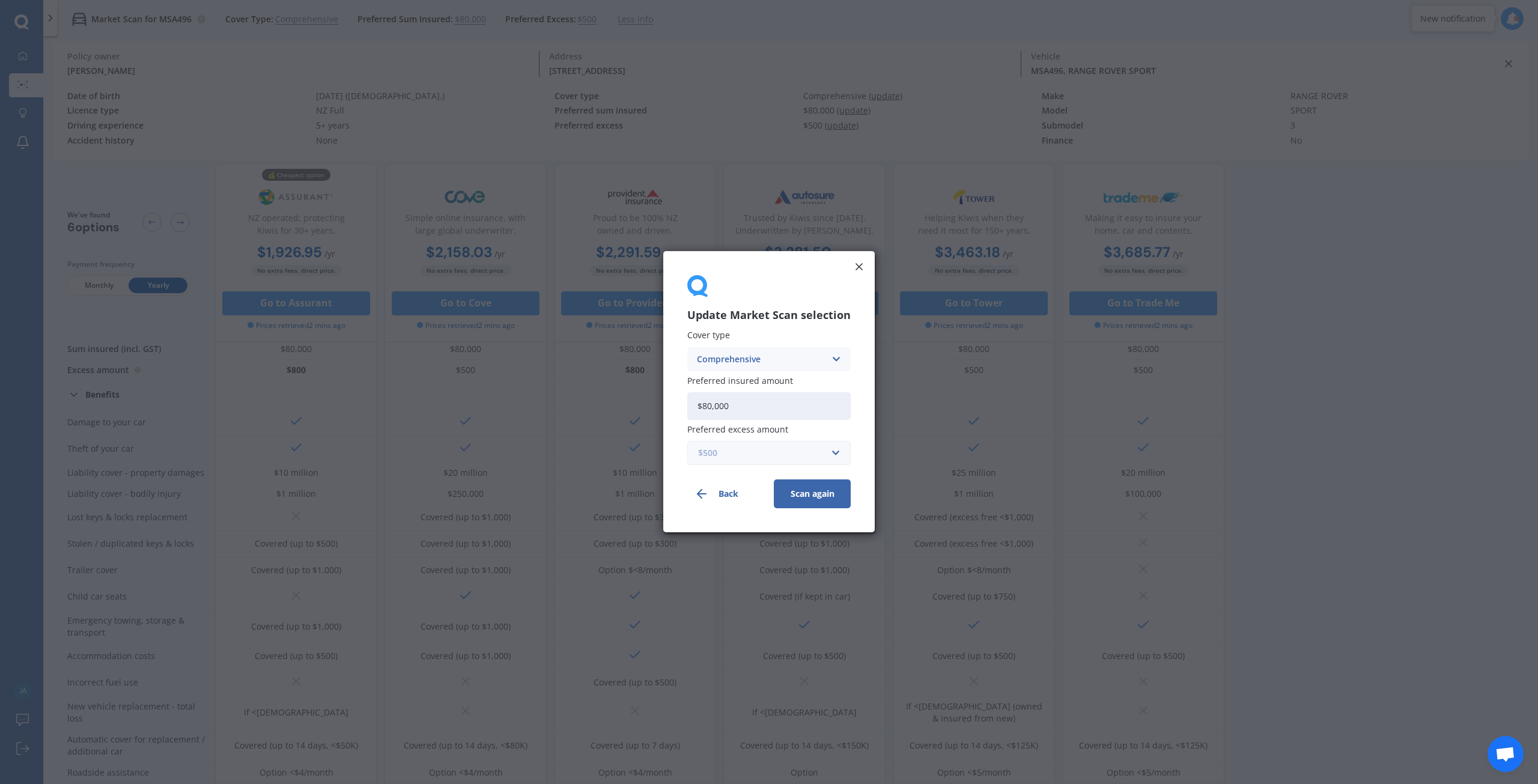
click at [838, 454] on input "text" at bounding box center [765, 453] width 153 height 23
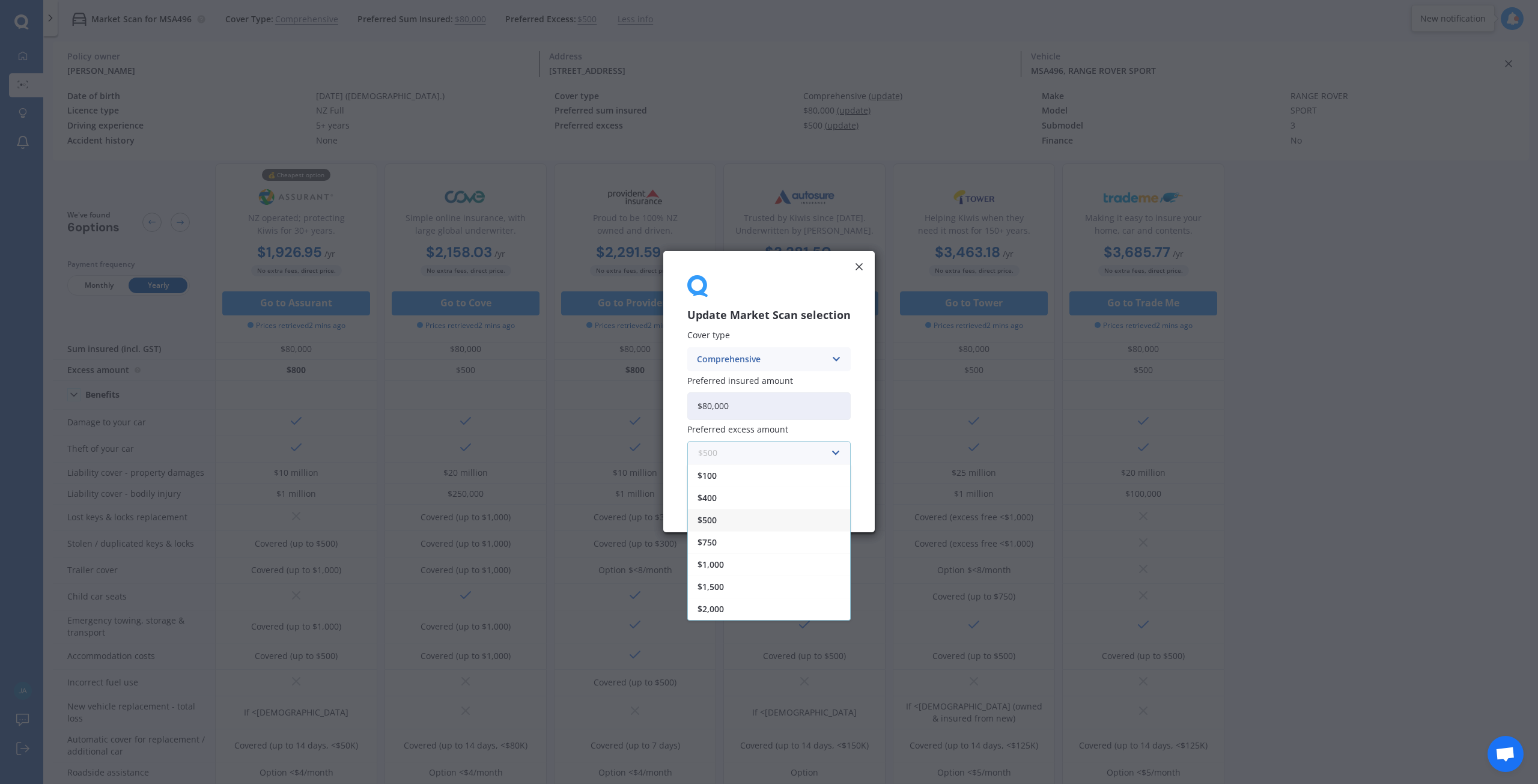
click at [837, 454] on input "text" at bounding box center [765, 453] width 153 height 23
click at [732, 564] on div "$1,000" at bounding box center [769, 564] width 162 height 22
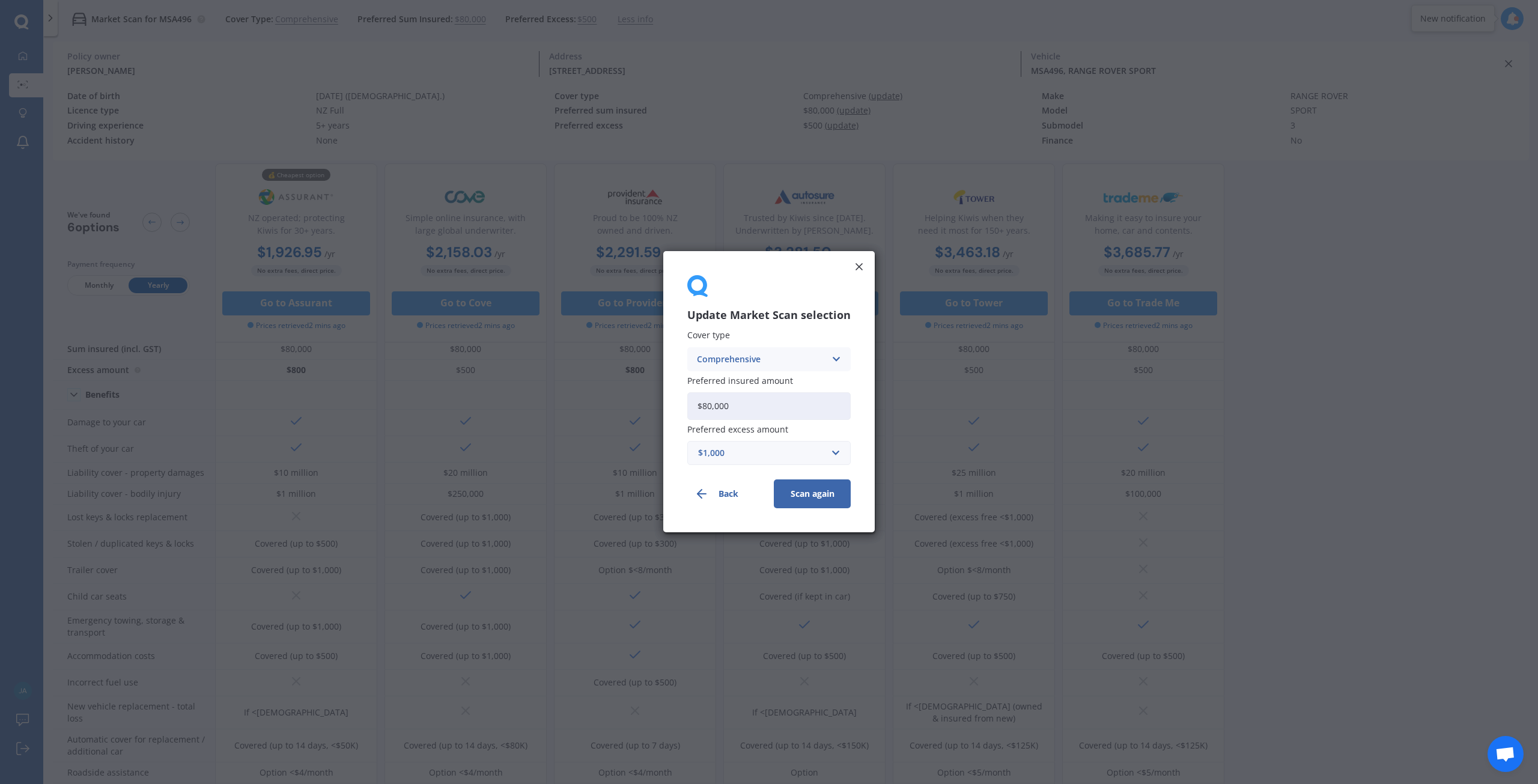
click at [821, 491] on button "Scan again" at bounding box center [812, 493] width 77 height 29
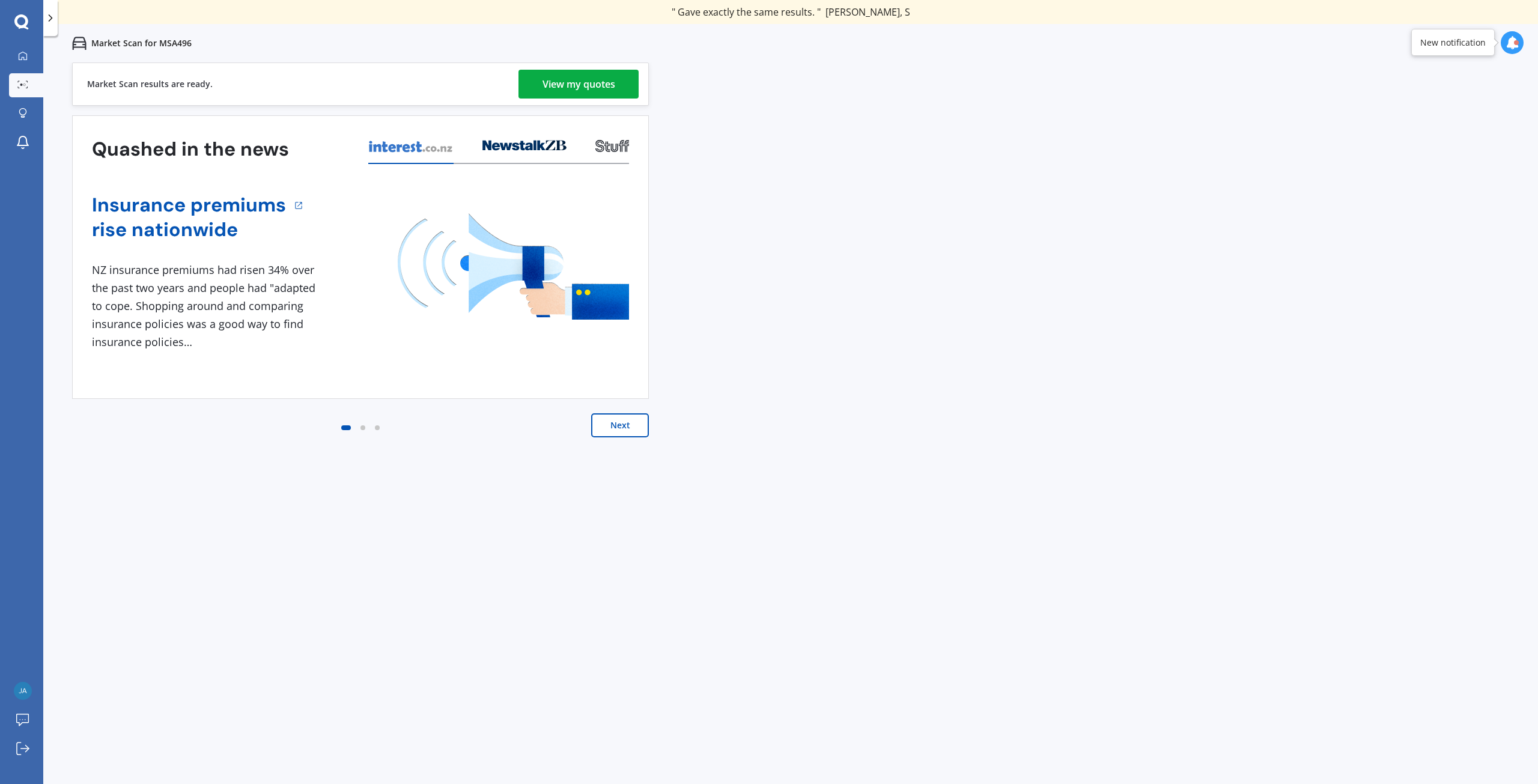
click at [618, 82] on link "View my quotes" at bounding box center [579, 84] width 120 height 29
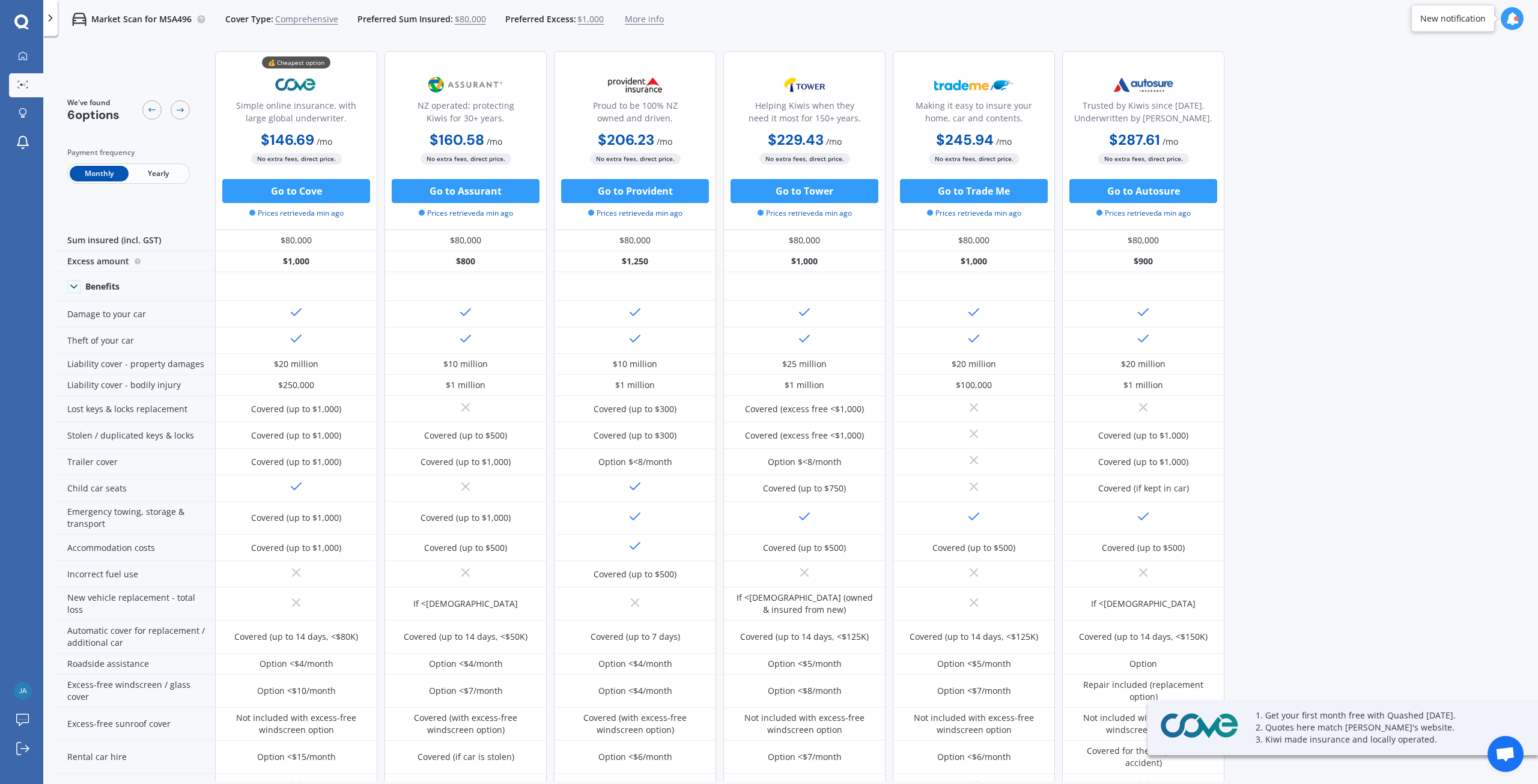
click at [166, 175] on span "Yearly" at bounding box center [158, 174] width 59 height 16
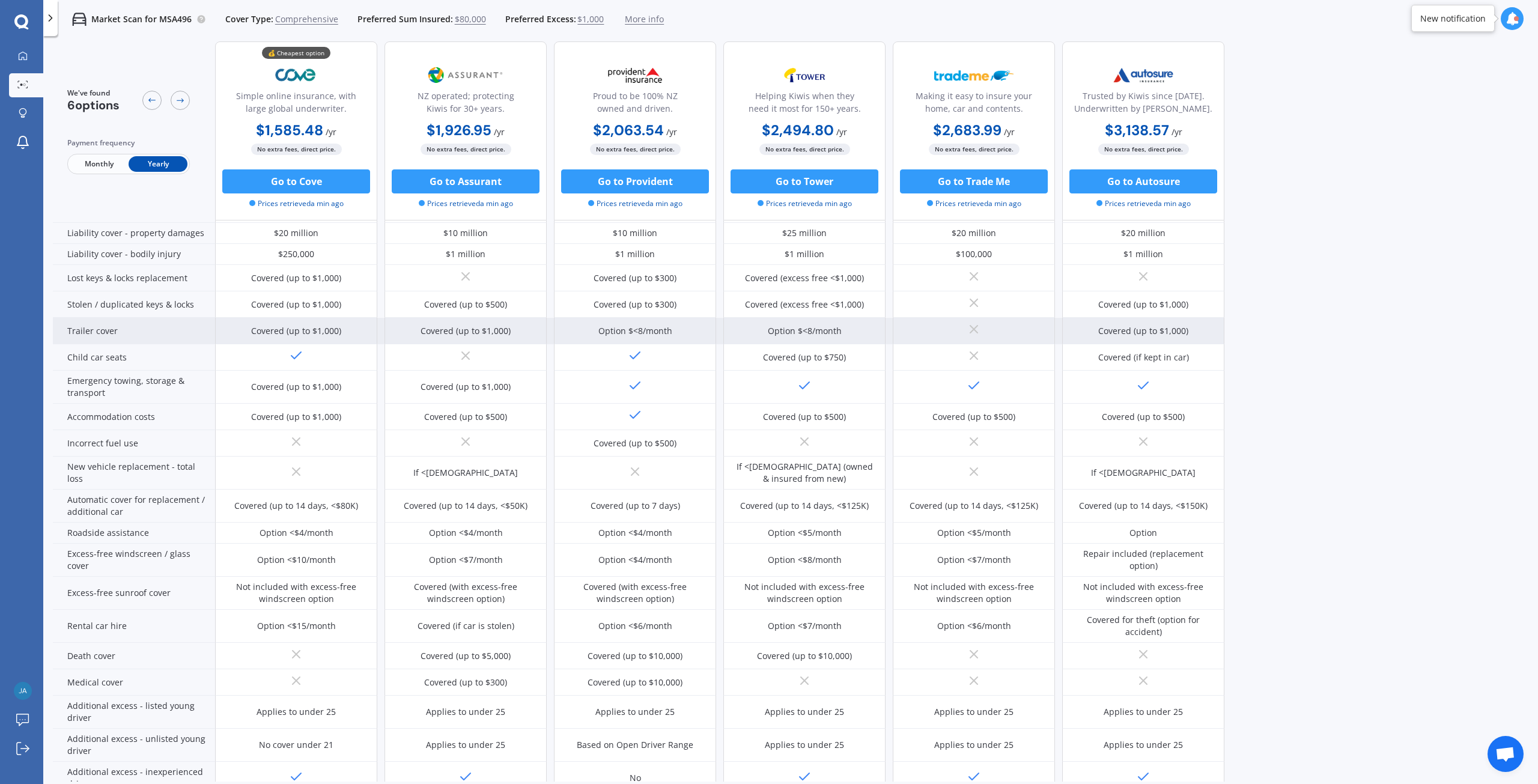
scroll to position [254, 0]
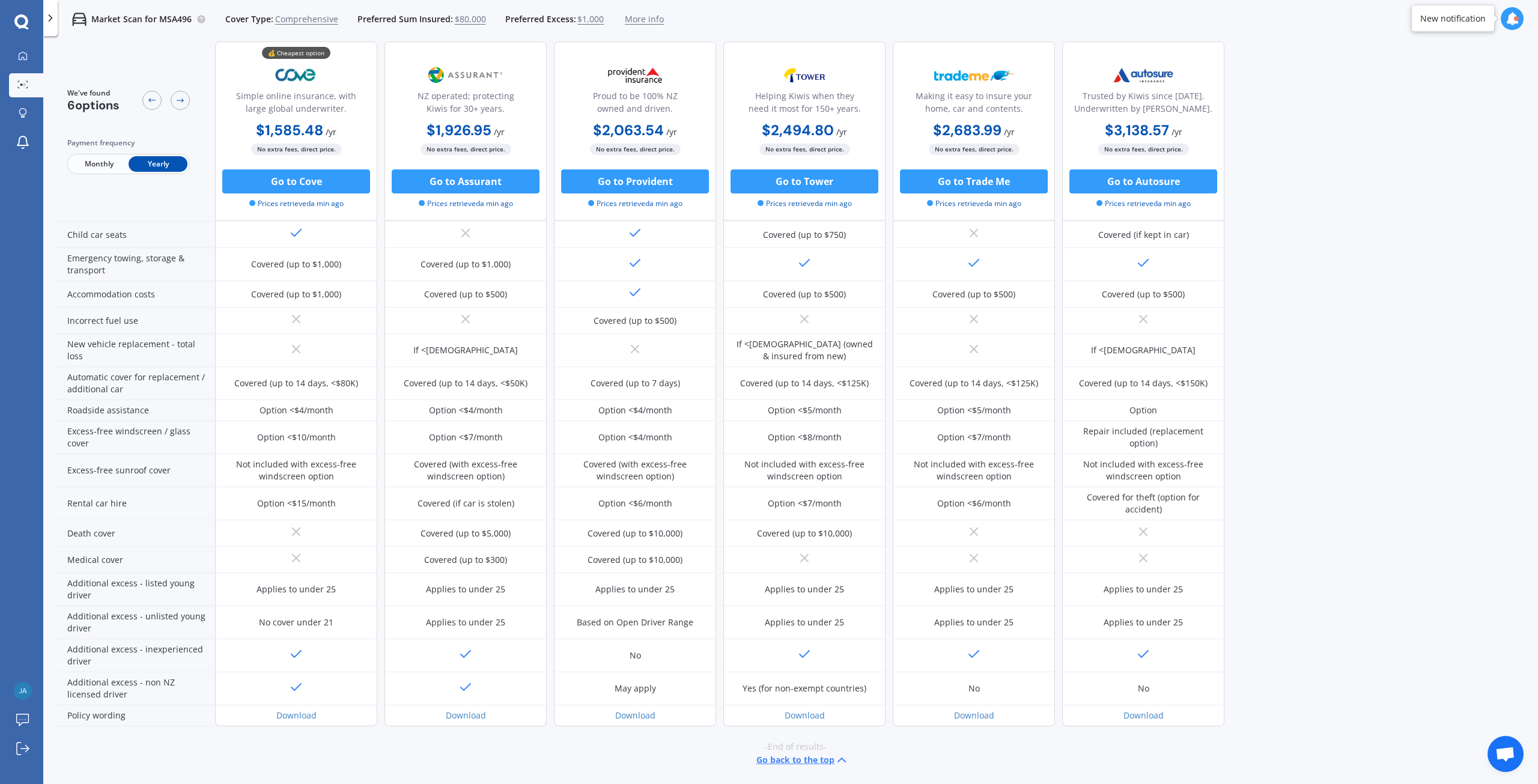
click at [96, 161] on span "Monthly" at bounding box center [99, 164] width 59 height 16
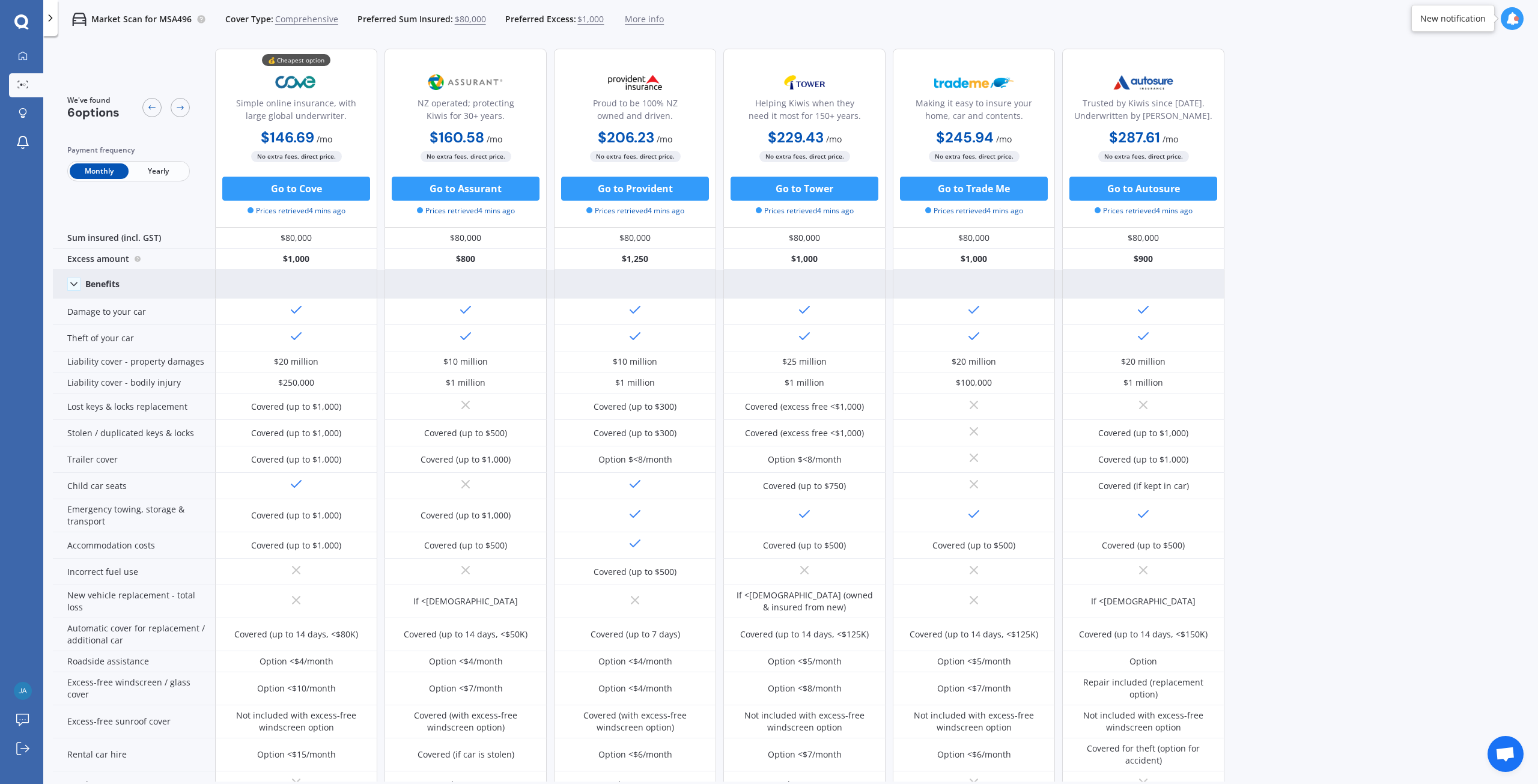
scroll to position [0, 0]
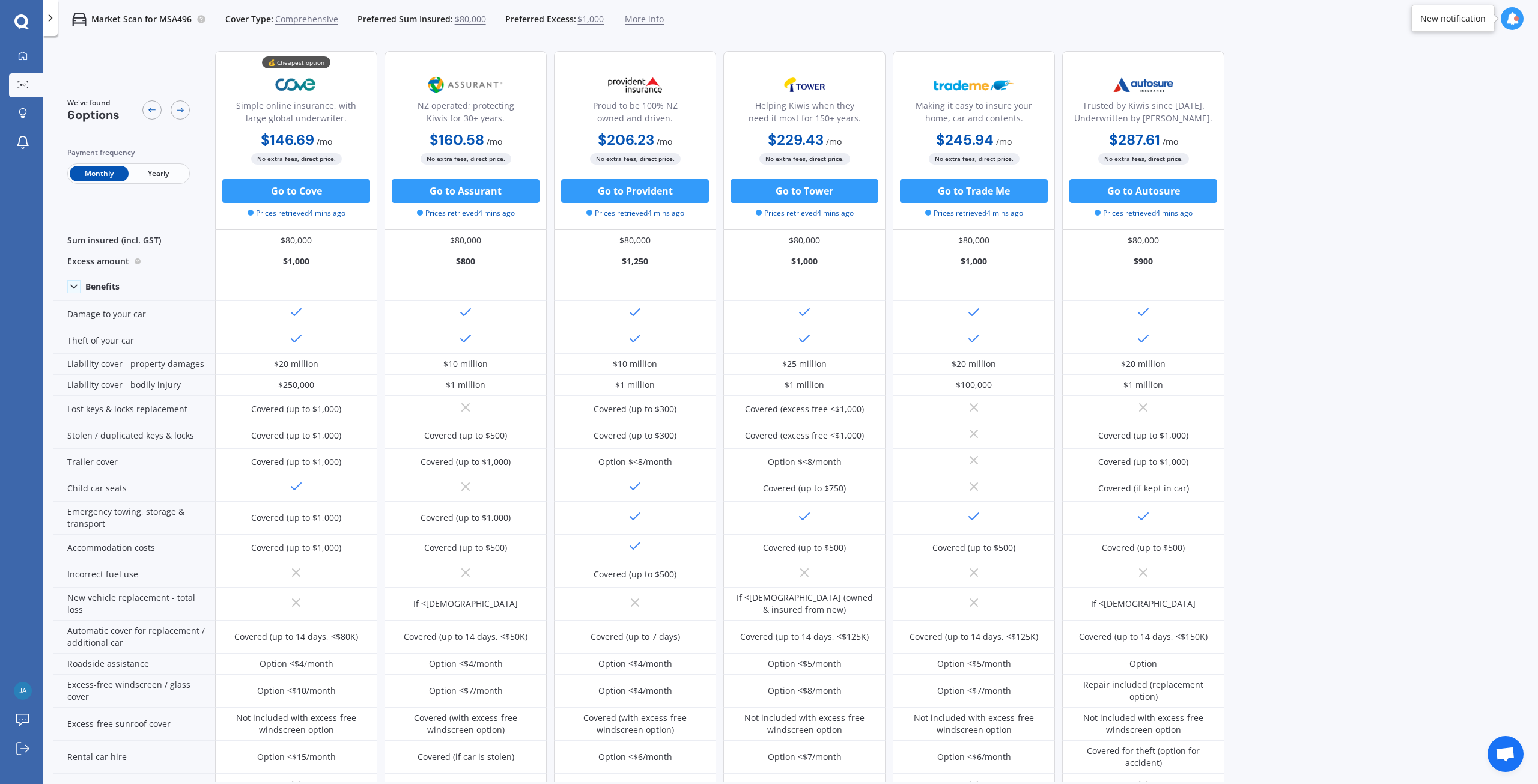
click at [1372, 339] on div "We've found 6 options Payment frequency Monthly Yearly 💰 Cheapest option Simple…" at bounding box center [795, 410] width 1485 height 740
click at [1535, 13] on div "Market Scan for MSA496 Cover Type: Comprehensive Preferred Sum Insured: $80,000…" at bounding box center [790, 19] width 1495 height 38
drag, startPoint x: 1481, startPoint y: 206, endPoint x: 1490, endPoint y: 203, distance: 9.5
click at [1482, 206] on div "We've found 6 options Payment frequency Monthly Yearly 💰 Cheapest option Simple…" at bounding box center [795, 410] width 1485 height 740
click at [1125, 20] on div "Market Scan for MSA496 Cover Type: Comprehensive Preferred Sum Insured: $80,000…" at bounding box center [790, 19] width 1495 height 38
